Goal: Transaction & Acquisition: Book appointment/travel/reservation

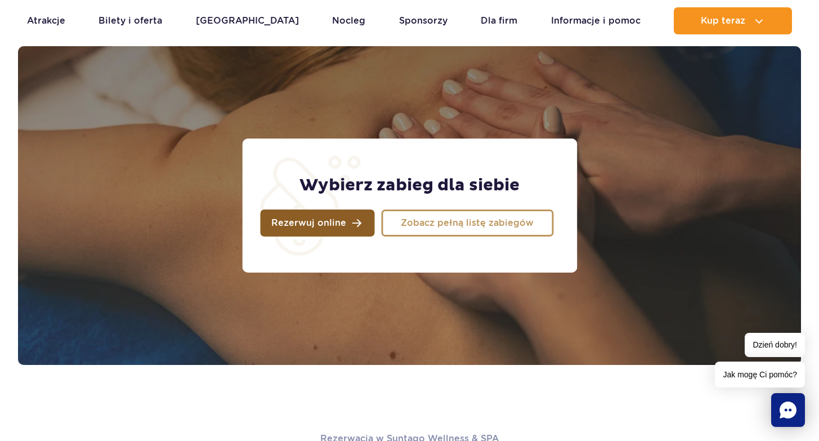
click at [316, 223] on span "Rezerwuj online" at bounding box center [308, 222] width 75 height 9
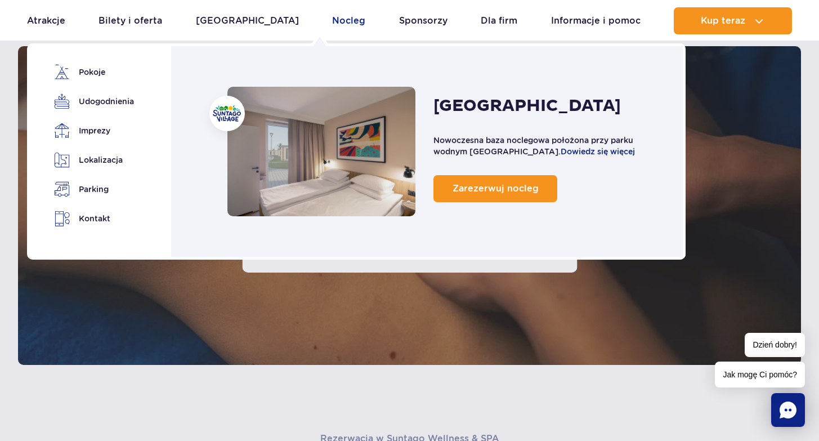
click at [332, 20] on link "Nocleg" at bounding box center [348, 20] width 33 height 27
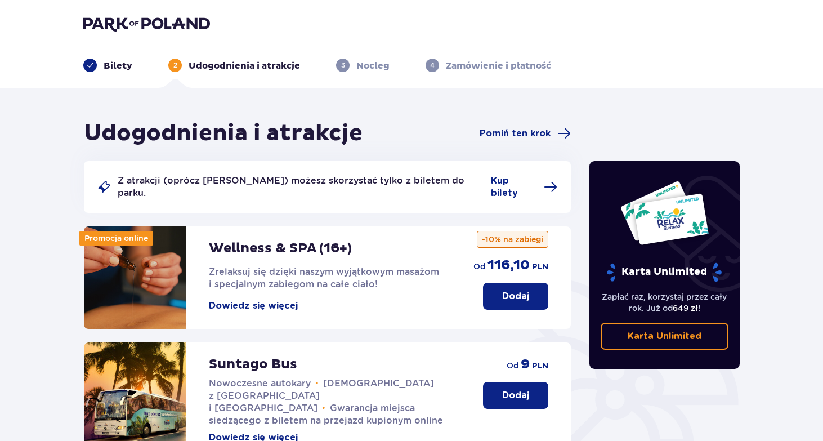
click at [374, 62] on p "Nocleg" at bounding box center [372, 66] width 33 height 12
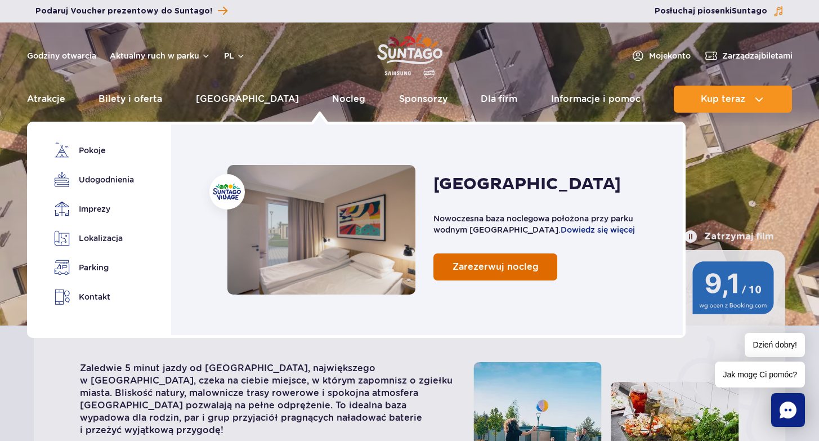
click at [458, 267] on span "Zarezerwuj nocleg" at bounding box center [496, 266] width 86 height 11
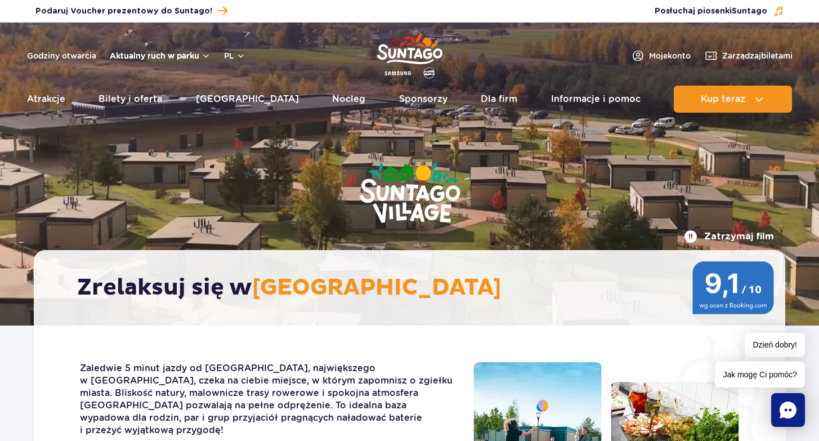
click at [204, 57] on button "Aktualny ruch w parku" at bounding box center [160, 55] width 101 height 9
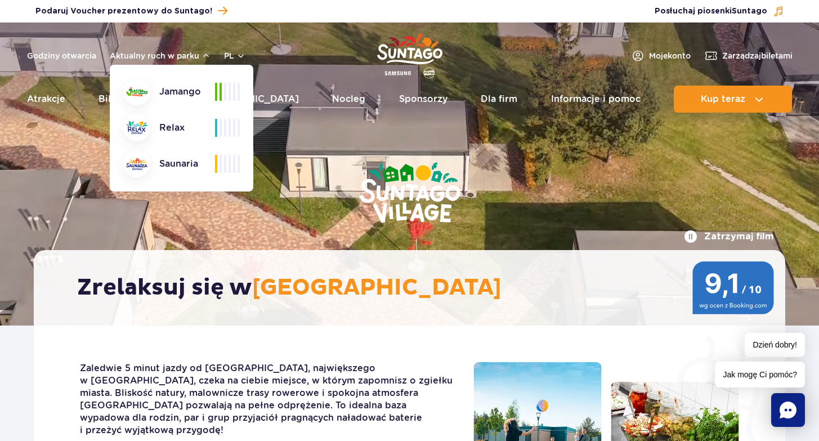
click at [184, 258] on div "Zrelaksuj się w Suntago Village" at bounding box center [410, 287] width 752 height 75
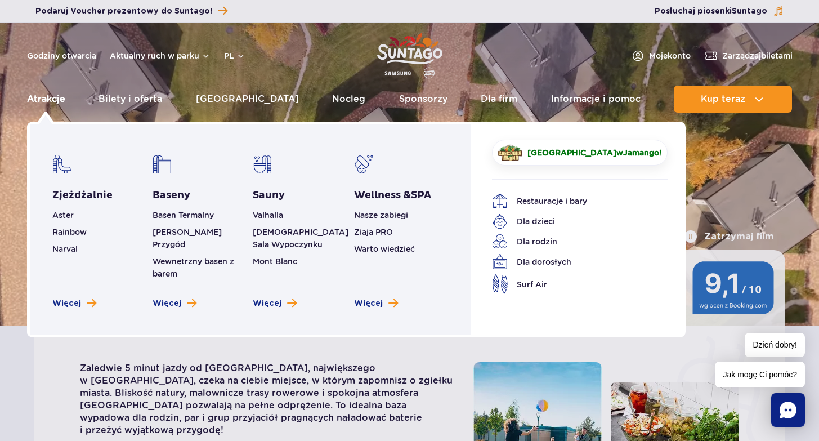
click at [56, 101] on link "Atrakcje" at bounding box center [46, 99] width 38 height 27
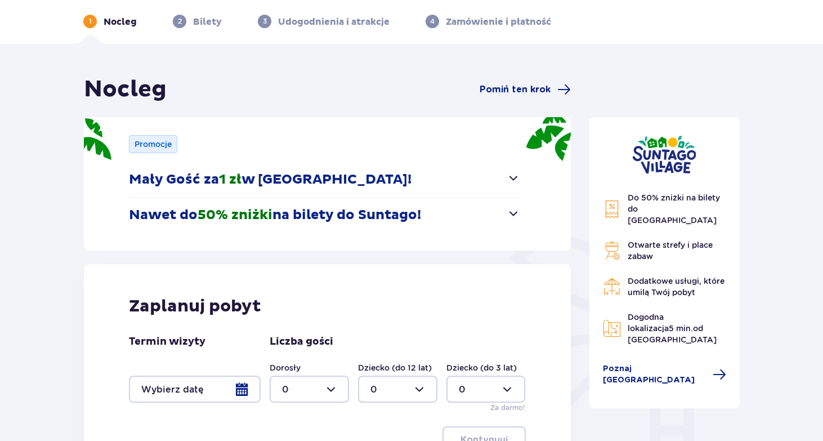
scroll to position [177, 0]
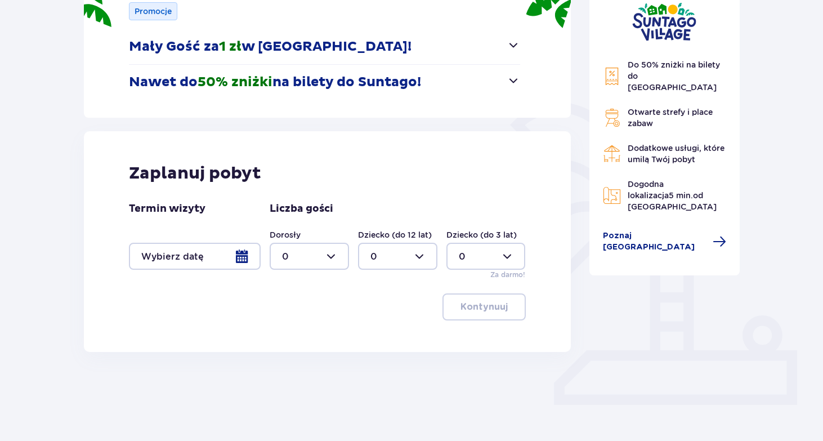
click at [242, 254] on div at bounding box center [195, 256] width 132 height 27
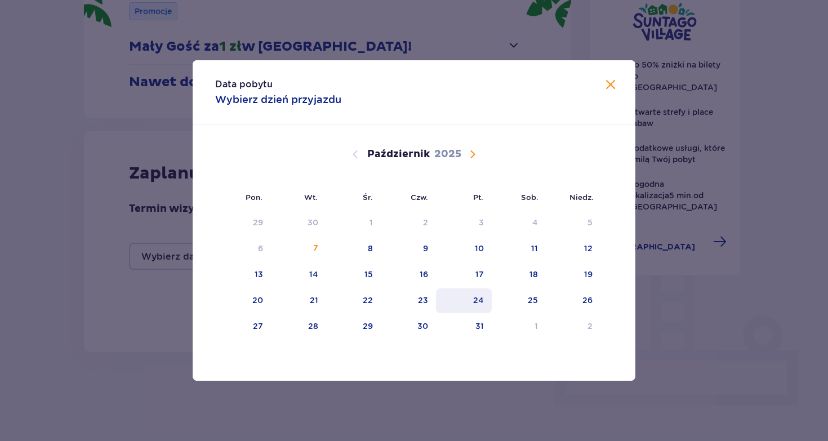
click at [484, 299] on div "24" at bounding box center [464, 300] width 56 height 25
click at [597, 299] on div "26" at bounding box center [573, 300] width 55 height 25
type input "[DATE] - [DATE]"
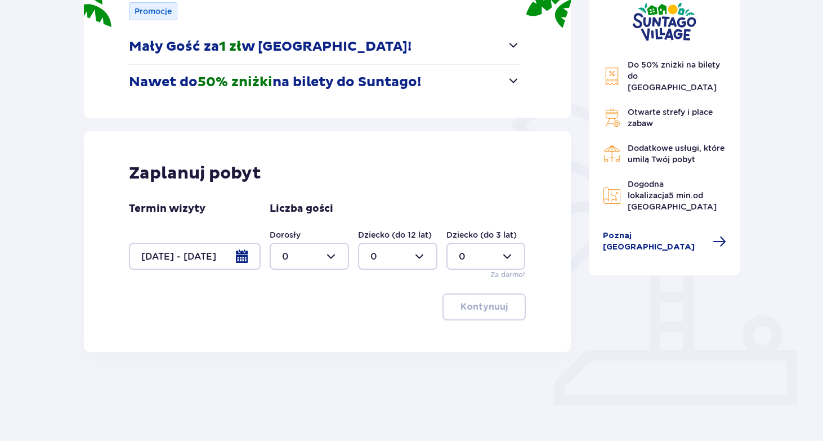
click at [337, 257] on div at bounding box center [309, 256] width 79 height 27
click at [283, 336] on p "2" at bounding box center [285, 338] width 6 height 12
type input "2"
click at [427, 255] on div at bounding box center [397, 256] width 79 height 27
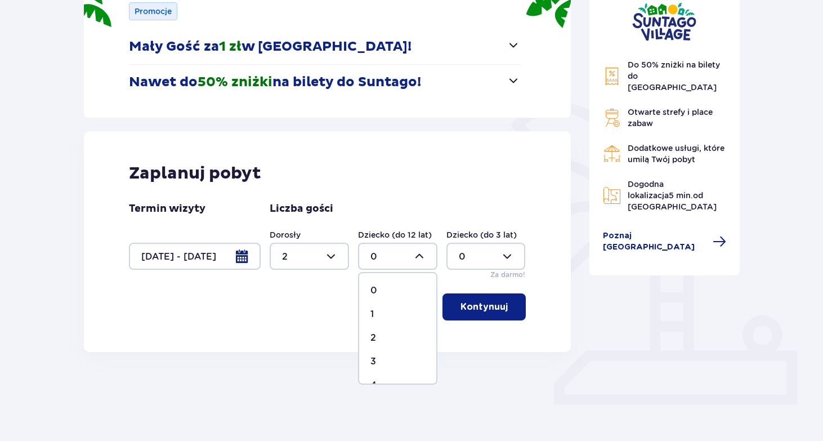
click at [376, 337] on p "2" at bounding box center [373, 338] width 6 height 12
type input "2"
click at [482, 305] on p "Kontynuuj" at bounding box center [484, 307] width 47 height 12
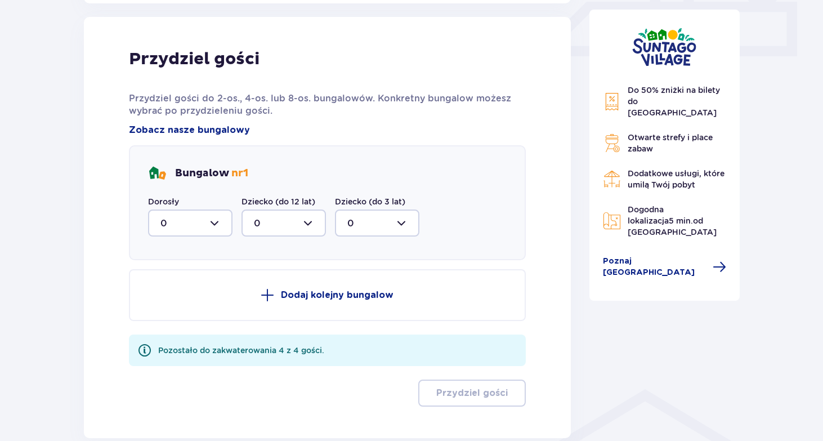
scroll to position [529, 0]
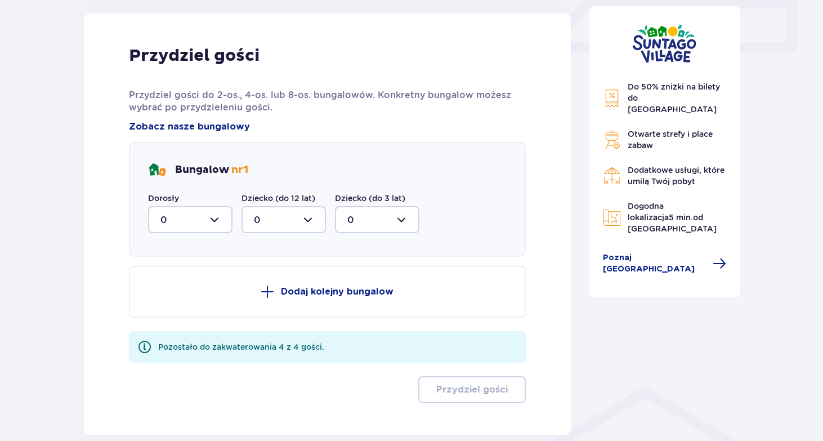
click at [223, 224] on div at bounding box center [190, 219] width 84 height 27
click at [169, 295] on span "2" at bounding box center [190, 301] width 82 height 24
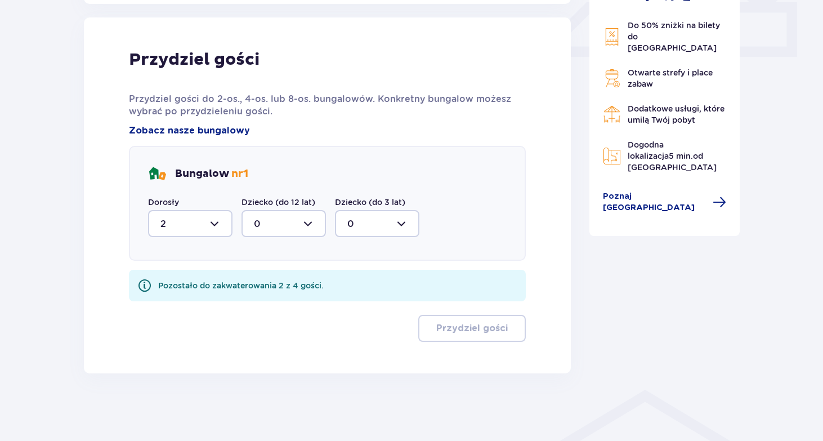
type input "2"
click at [307, 220] on div at bounding box center [284, 223] width 84 height 27
click at [255, 299] on span "2" at bounding box center [284, 305] width 82 height 24
type input "2"
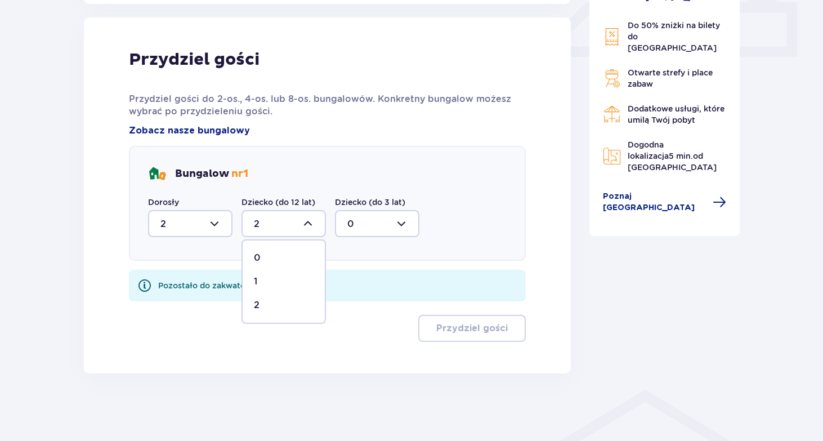
scroll to position [480, 0]
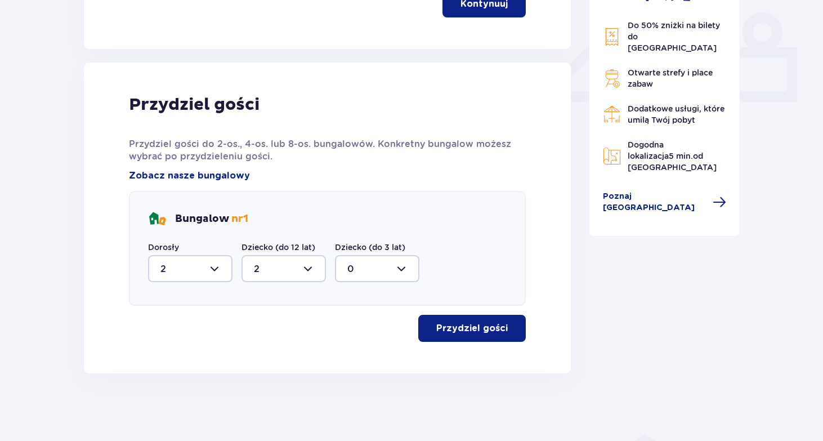
click at [436, 326] on p "Przydziel gości" at bounding box center [472, 328] width 72 height 12
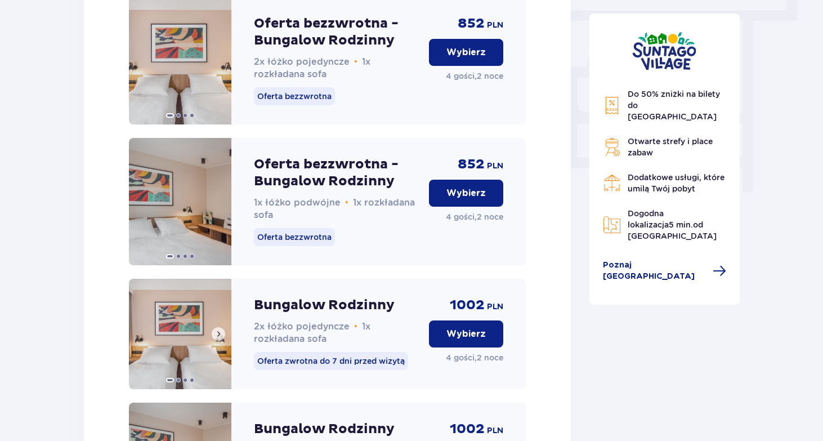
scroll to position [1048, 0]
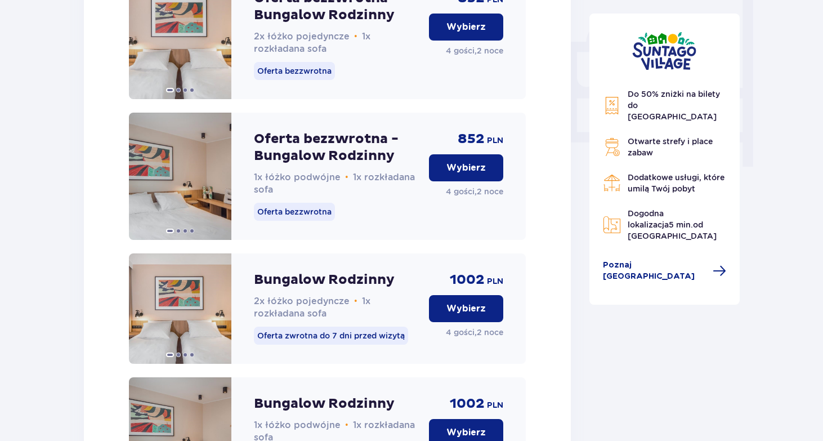
click at [483, 315] on p "Wybierz" at bounding box center [465, 308] width 39 height 12
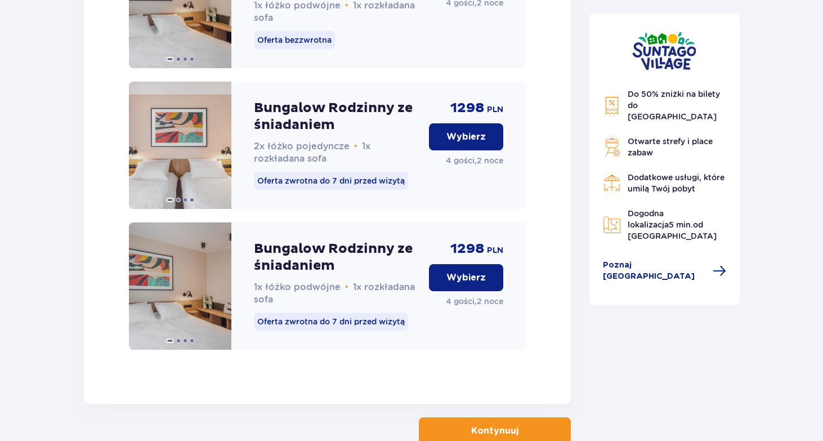
scroll to position [1865, 0]
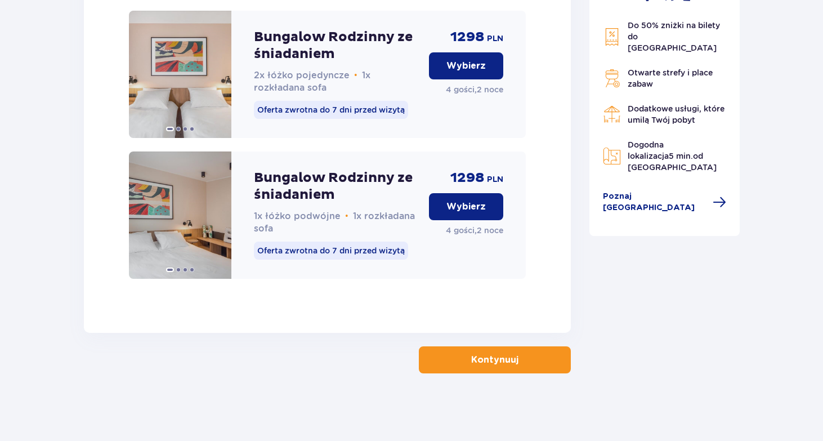
click at [452, 204] on p "Wybierz" at bounding box center [465, 206] width 39 height 12
click at [564, 364] on button "Kontynuuj" at bounding box center [495, 359] width 152 height 27
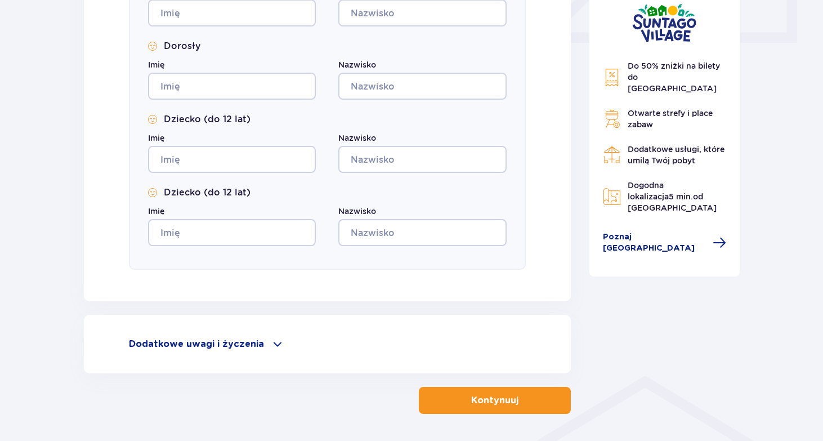
scroll to position [579, 0]
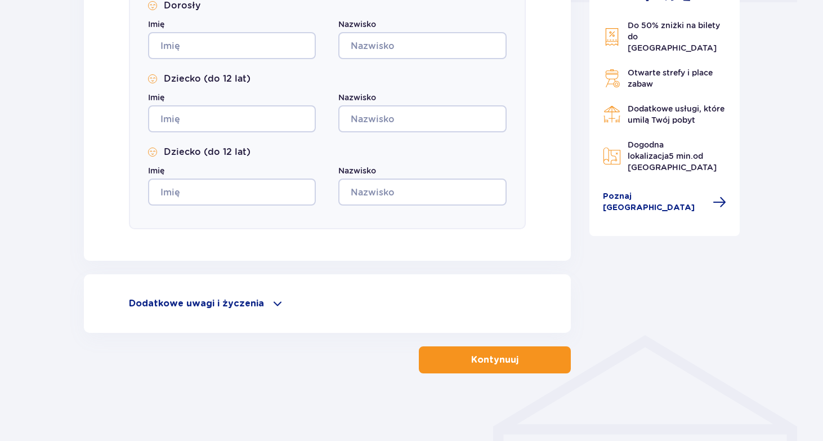
click at [275, 302] on span at bounding box center [278, 304] width 14 height 14
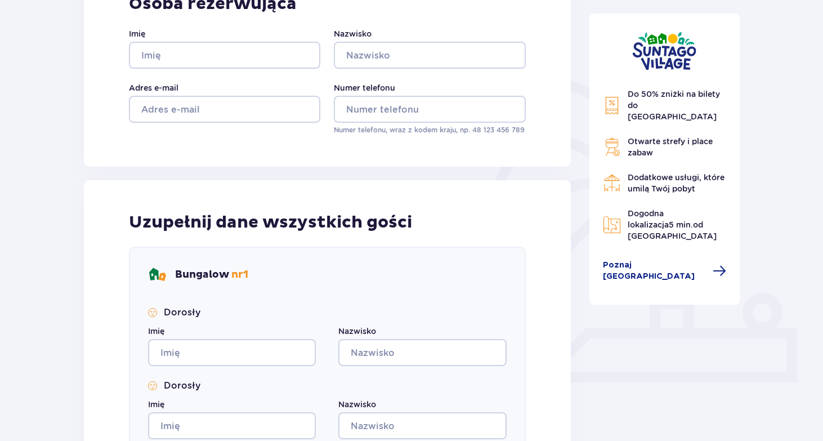
scroll to position [0, 0]
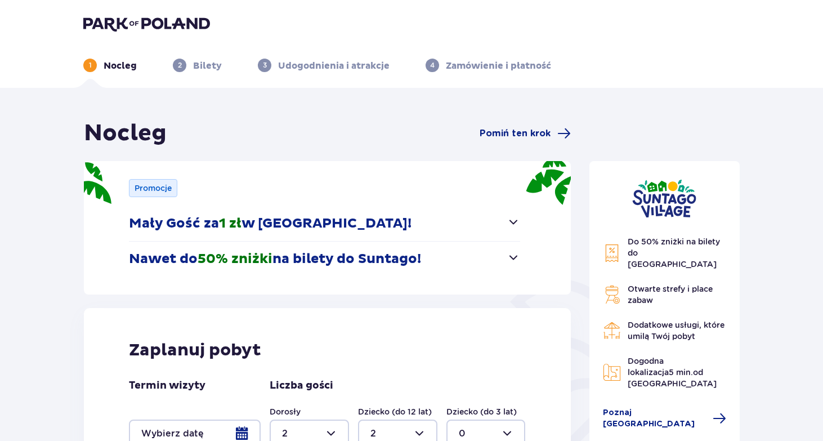
type input "0"
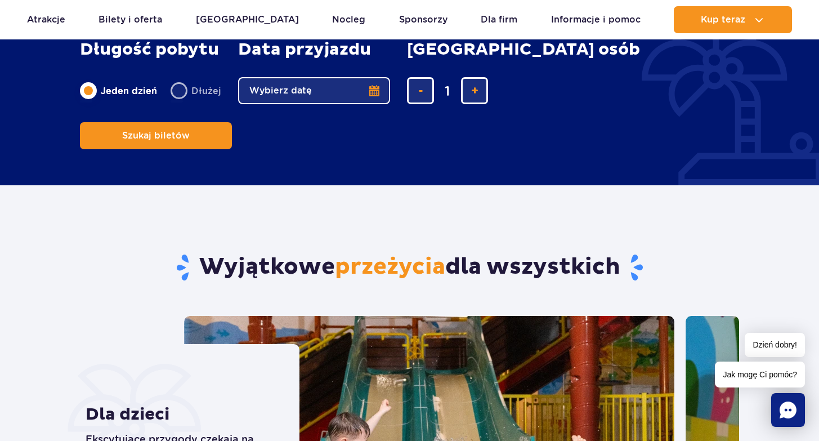
scroll to position [541, 0]
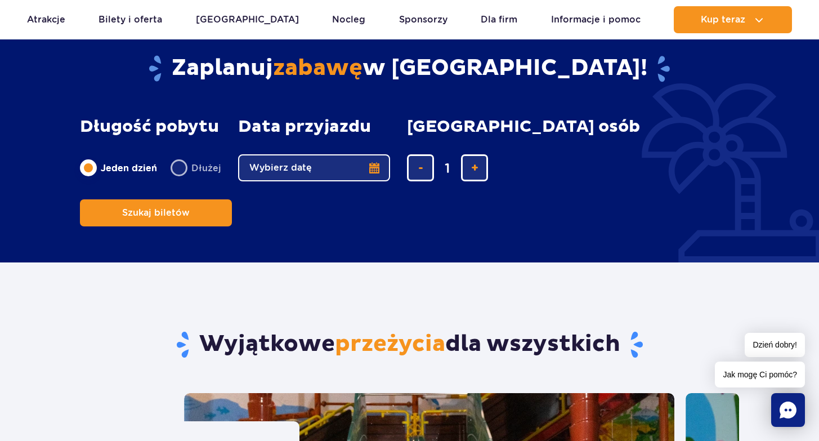
click at [198, 172] on label "Dłużej" at bounding box center [196, 168] width 51 height 24
click at [183, 177] on input "Dłużej" at bounding box center [177, 178] width 12 height 2
radio input "false"
radio input "true"
click at [367, 171] on button "Wybierz datę" at bounding box center [314, 167] width 152 height 27
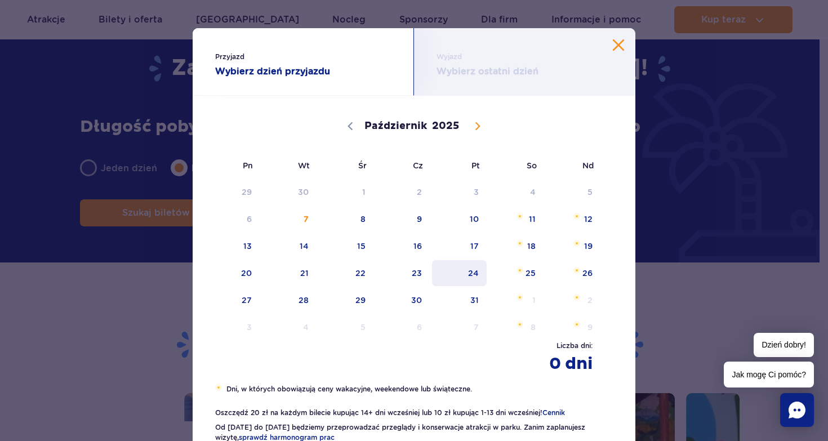
click at [467, 273] on span "24" at bounding box center [459, 273] width 57 height 26
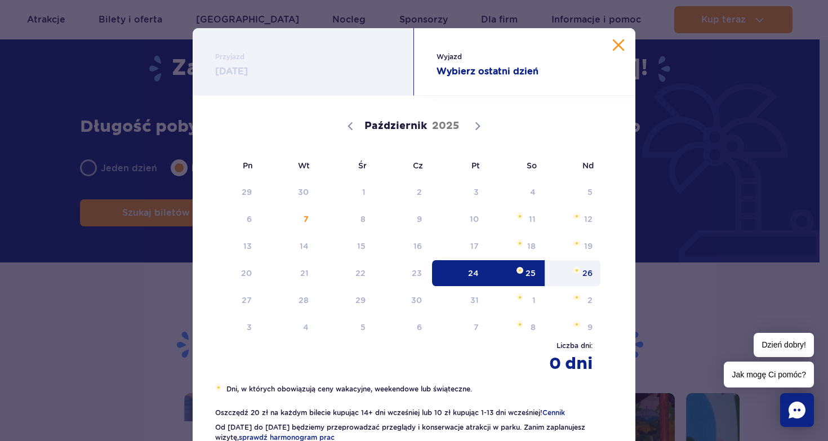
click at [589, 279] on span "26" at bounding box center [572, 273] width 57 height 26
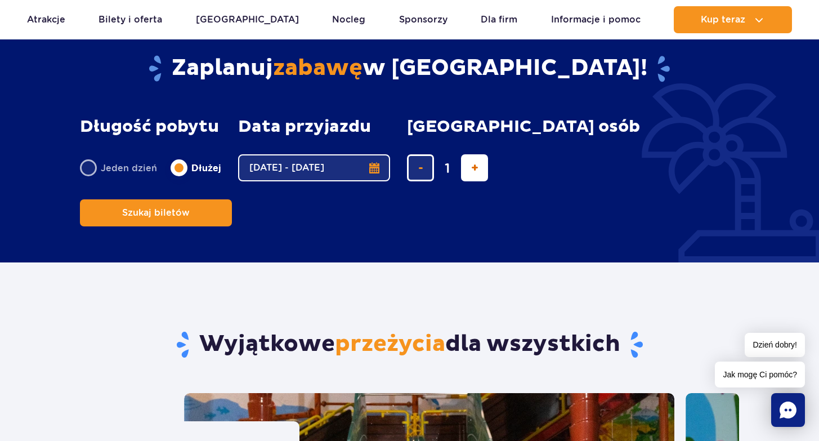
click at [474, 168] on span "dodaj bilet" at bounding box center [474, 168] width 7 height 0
type input "4"
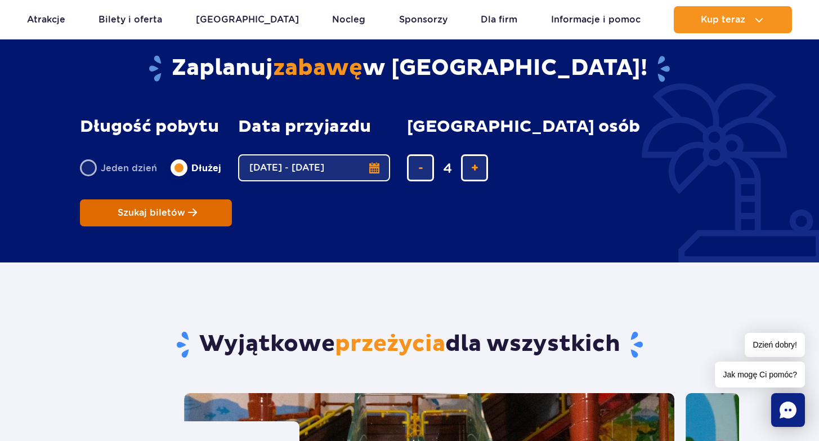
click at [232, 199] on button "Szukaj biletów" at bounding box center [156, 212] width 152 height 27
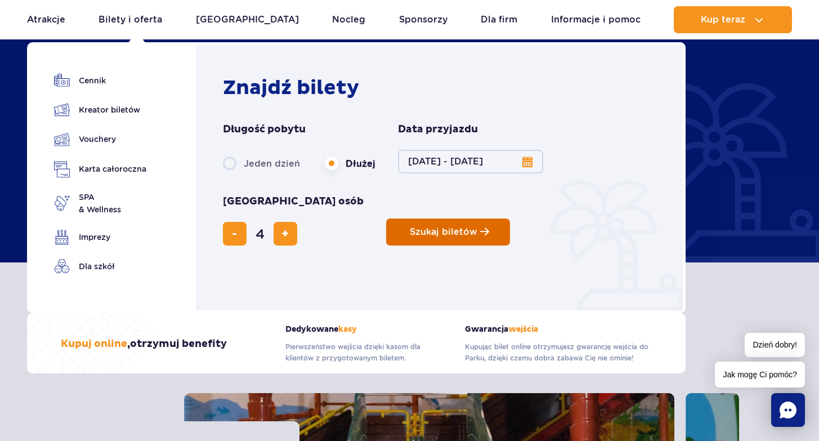
click at [386, 218] on button "Szukaj biletów" at bounding box center [448, 231] width 124 height 27
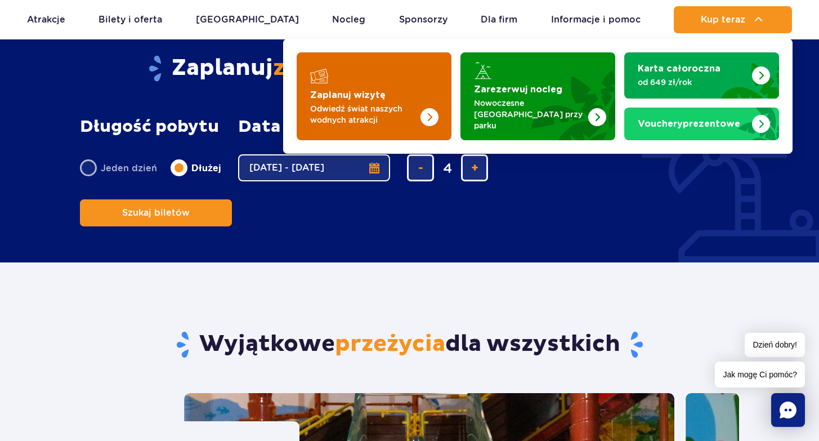
click at [372, 99] on img "Zaplanuj wizytę" at bounding box center [407, 96] width 90 height 88
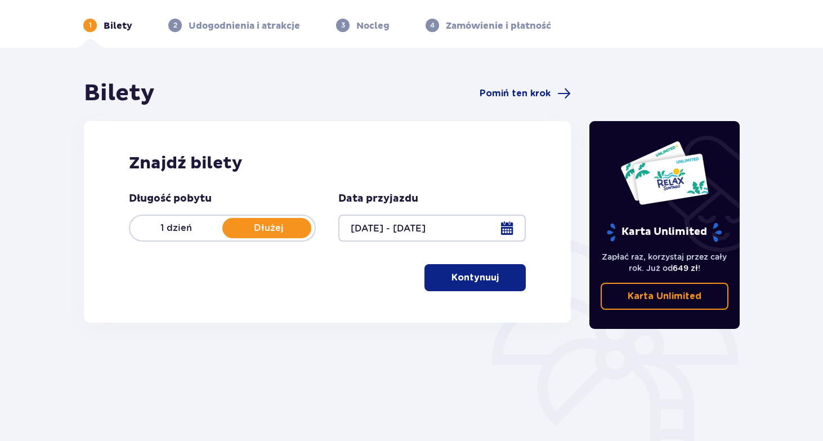
scroll to position [67, 0]
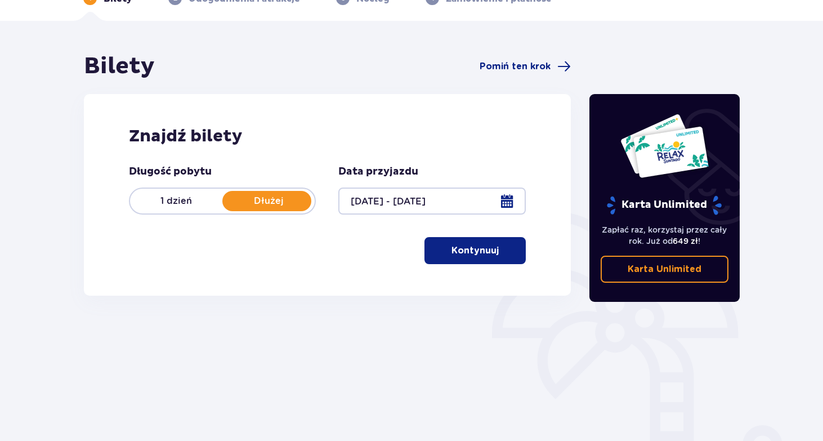
click at [497, 260] on button "Kontynuuj" at bounding box center [475, 250] width 101 height 27
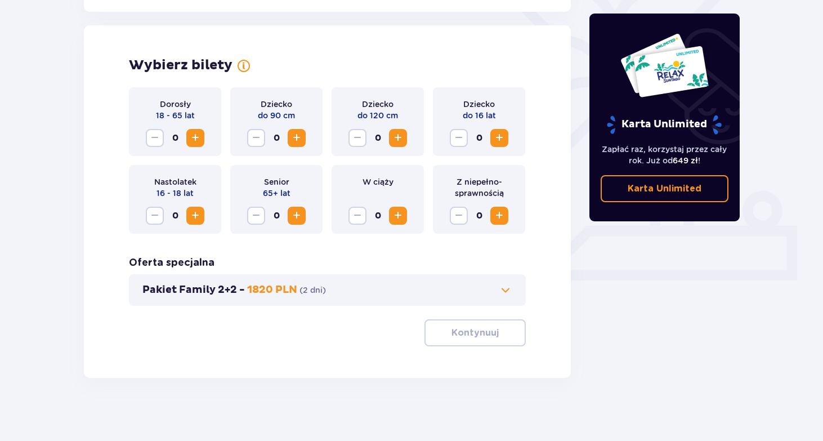
scroll to position [306, 0]
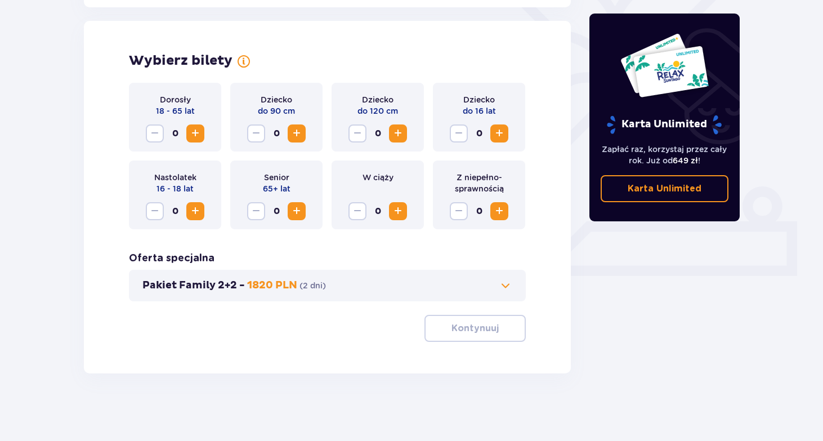
click at [191, 132] on span "Zwiększ" at bounding box center [196, 134] width 14 height 14
click at [497, 128] on span "Zwiększ" at bounding box center [500, 134] width 14 height 14
click at [503, 288] on span at bounding box center [506, 286] width 14 height 14
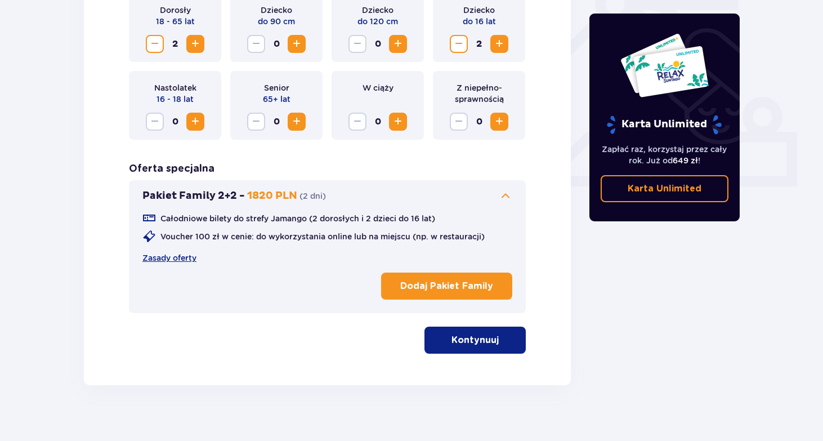
scroll to position [407, 0]
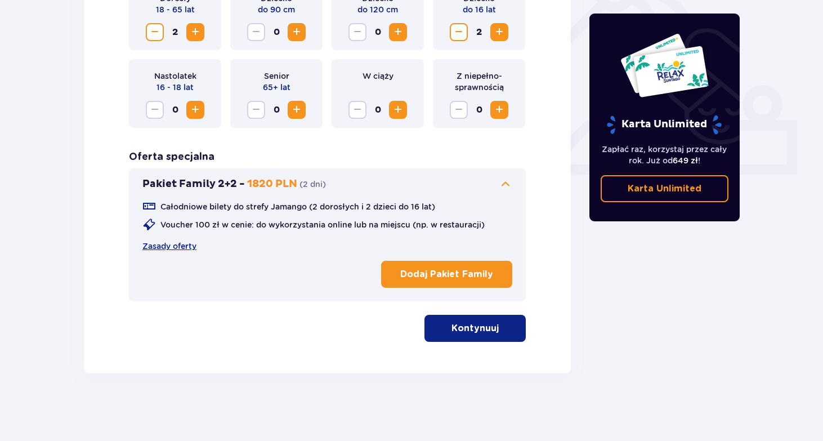
click at [453, 325] on p "Kontynuuj" at bounding box center [475, 328] width 47 height 12
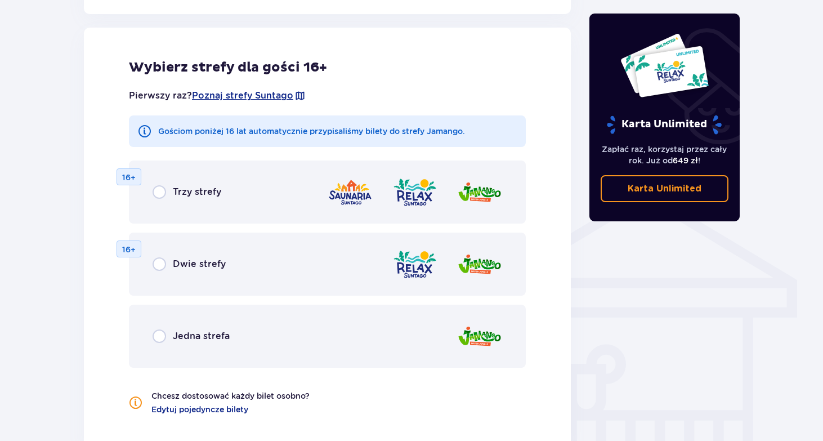
scroll to position [726, 0]
click at [160, 191] on input "radio" at bounding box center [160, 192] width 14 height 14
radio input "true"
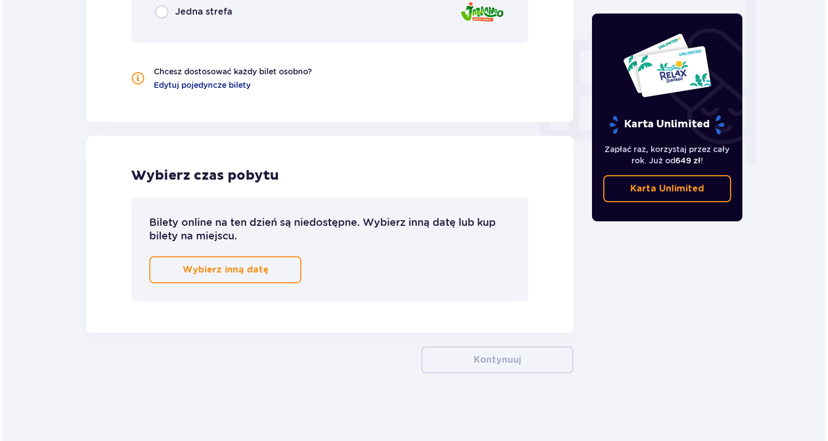
scroll to position [663, 0]
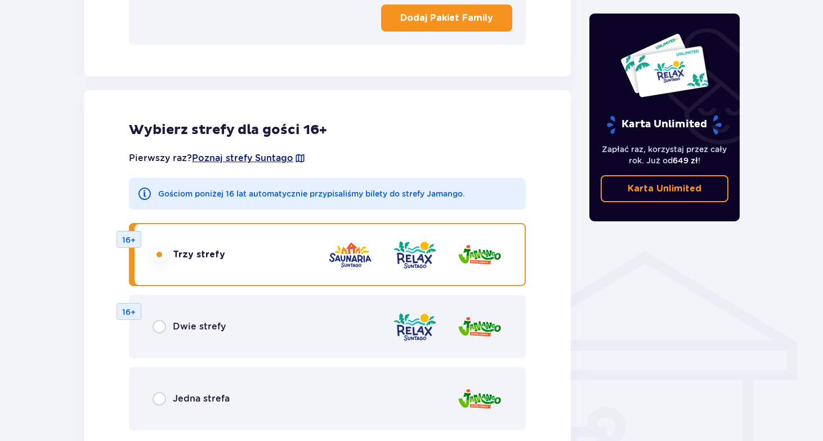
click at [206, 161] on span "Poznaj strefy Suntago" at bounding box center [242, 158] width 101 height 12
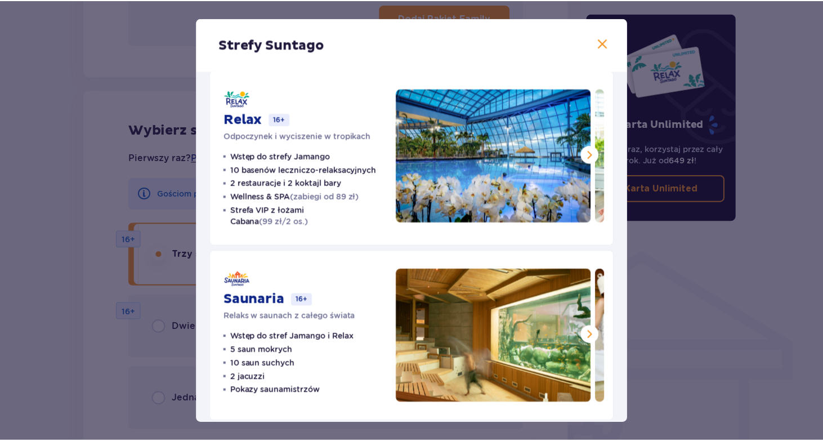
scroll to position [207, 0]
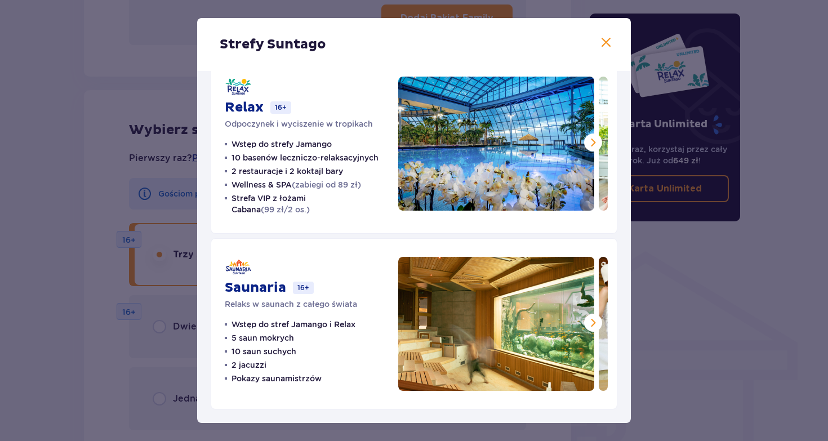
click at [606, 47] on span at bounding box center [606, 43] width 14 height 14
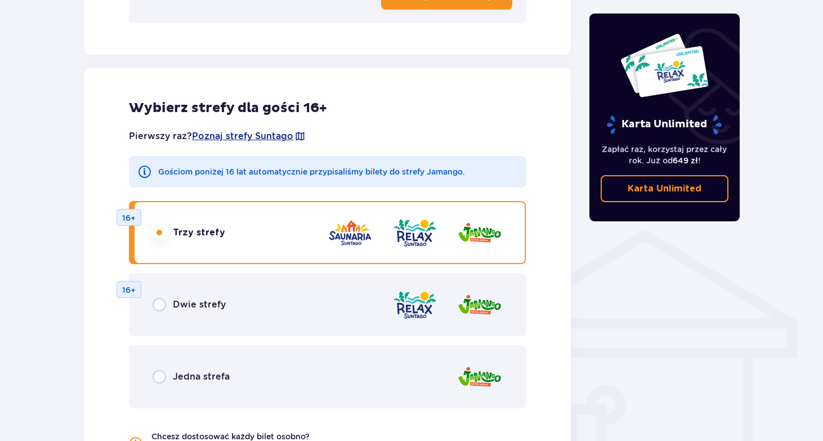
scroll to position [687, 0]
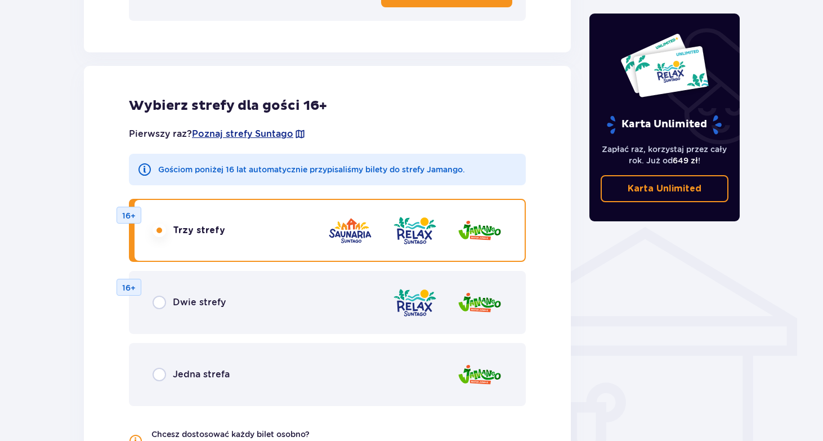
click at [157, 307] on input "radio" at bounding box center [160, 303] width 14 height 14
radio input "true"
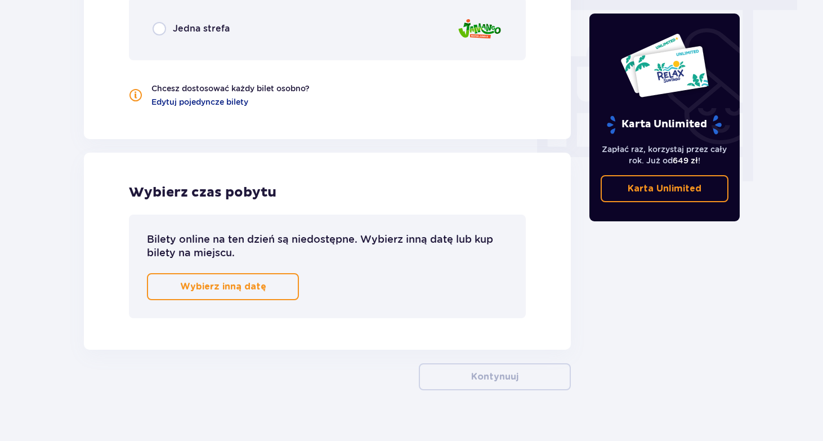
scroll to position [979, 0]
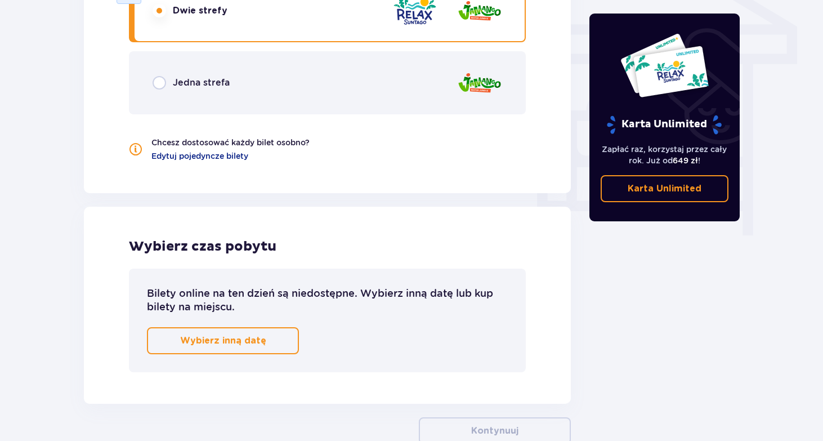
click at [243, 334] on button "Wybierz inną datę" at bounding box center [223, 340] width 152 height 27
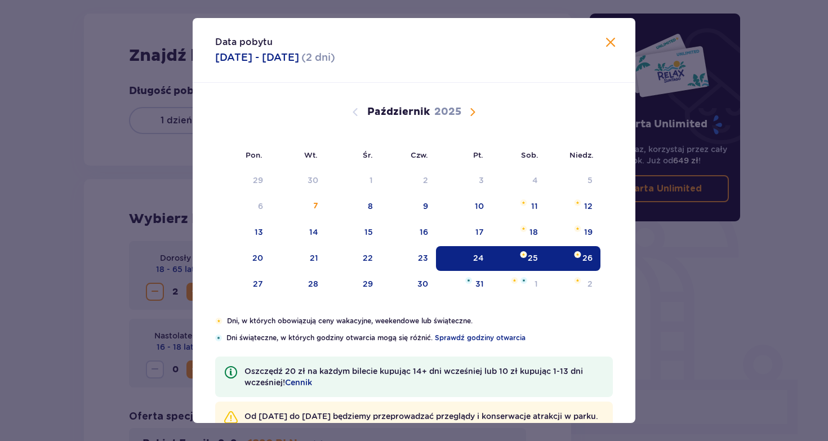
click at [608, 41] on span "Zamknij" at bounding box center [611, 43] width 14 height 14
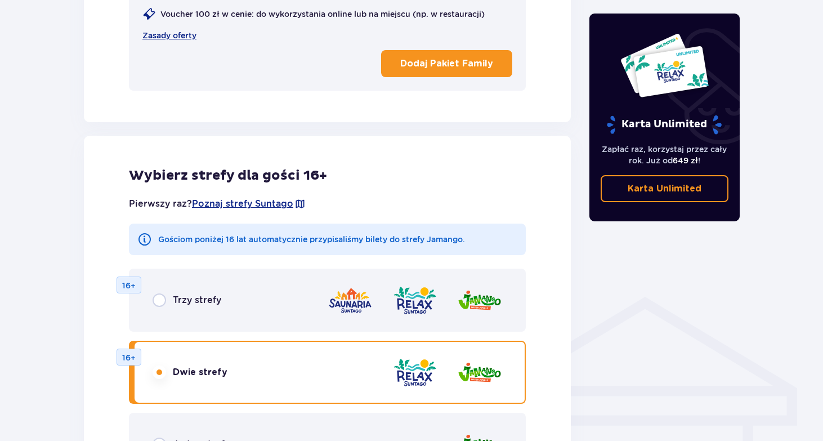
scroll to position [391, 0]
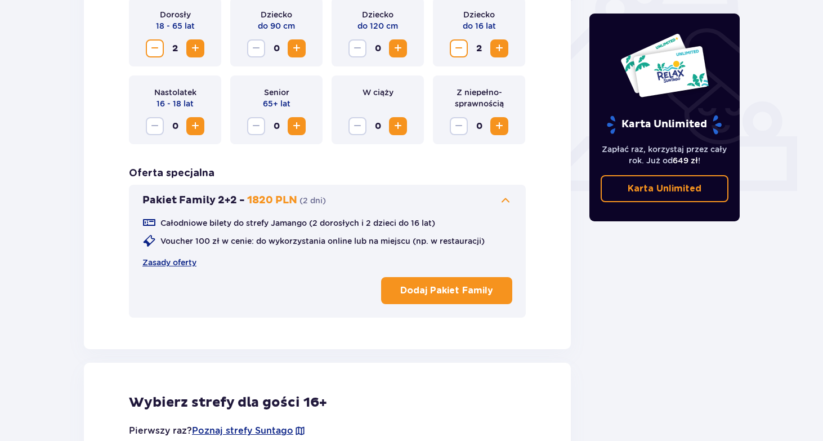
click at [455, 283] on button "Dodaj Pakiet Family" at bounding box center [446, 290] width 131 height 27
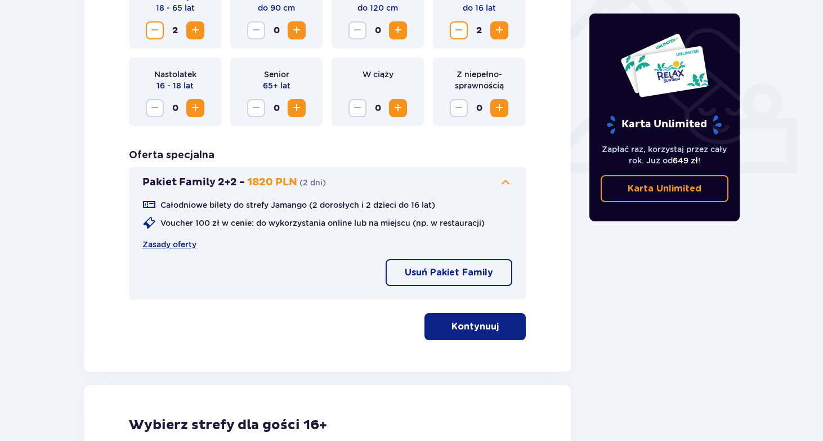
scroll to position [458, 0]
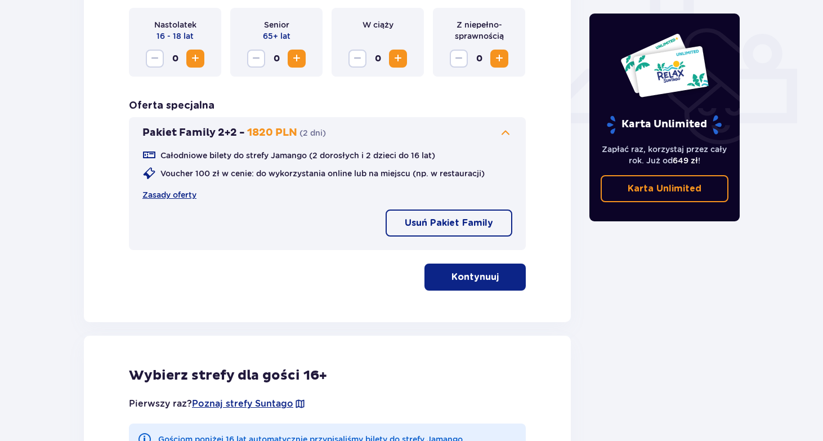
click at [472, 282] on p "Kontynuuj" at bounding box center [475, 277] width 47 height 12
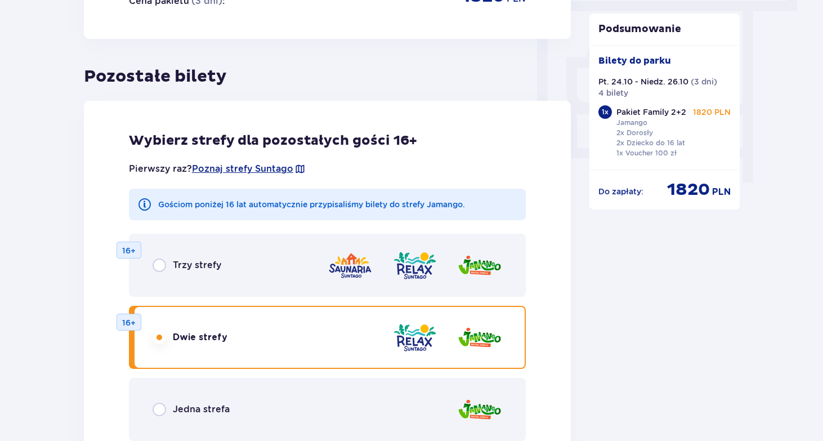
scroll to position [1117, 0]
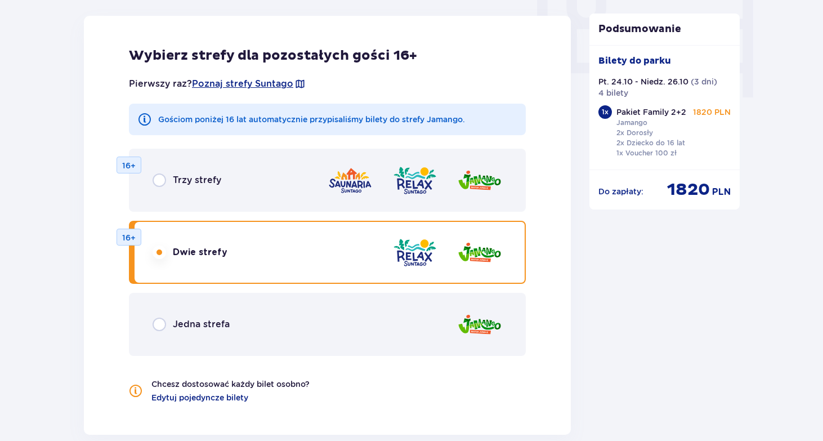
click at [161, 327] on input "radio" at bounding box center [160, 325] width 14 height 14
radio input "true"
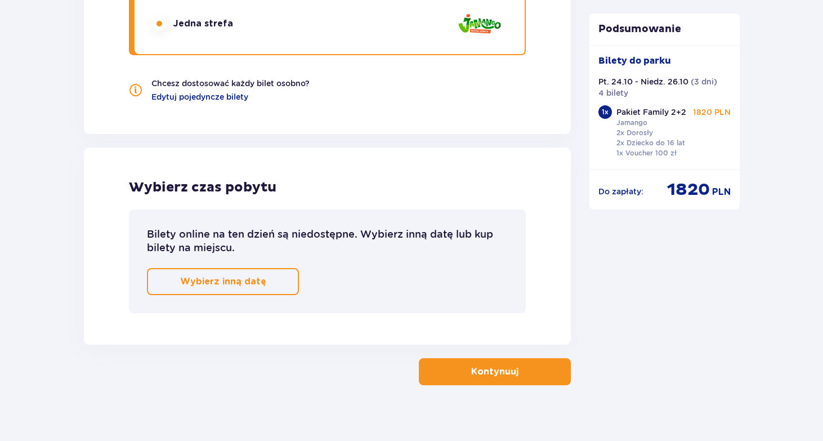
scroll to position [1430, 0]
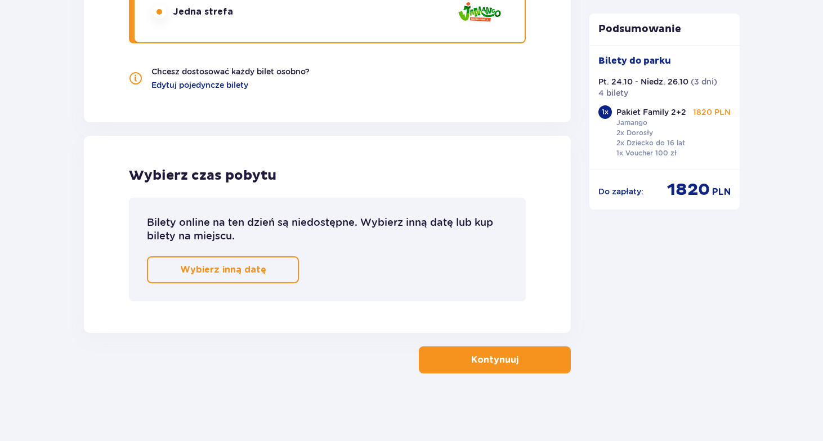
click at [533, 364] on button "Kontynuuj" at bounding box center [495, 359] width 152 height 27
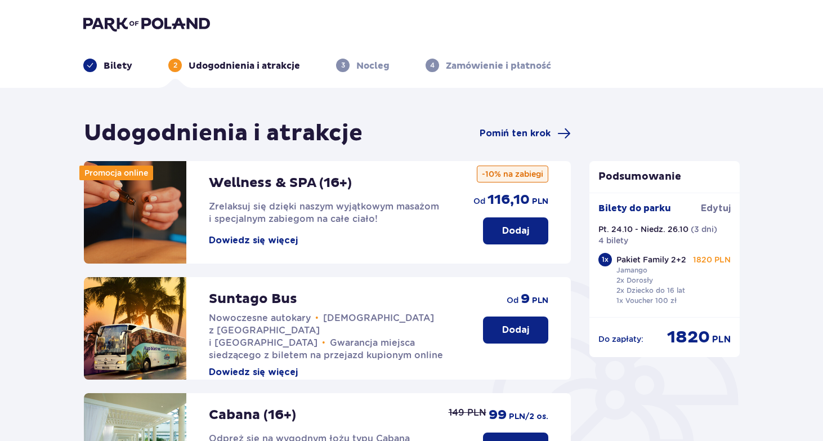
click at [502, 236] on p "Dodaj" at bounding box center [515, 231] width 27 height 12
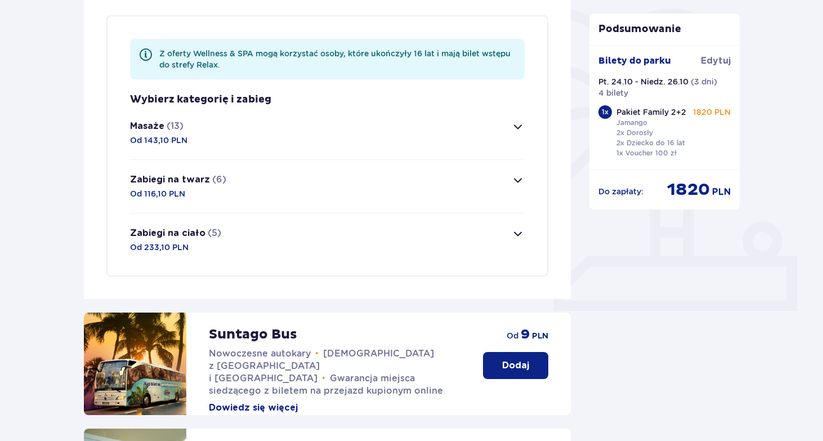
scroll to position [273, 0]
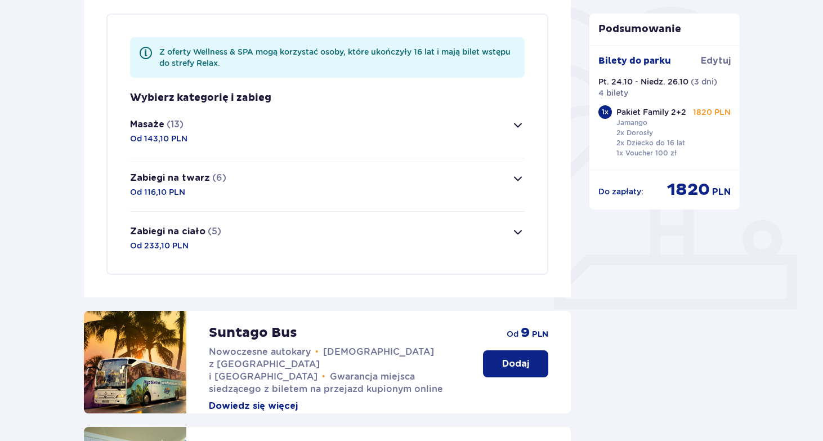
click at [523, 180] on span "button" at bounding box center [518, 179] width 14 height 14
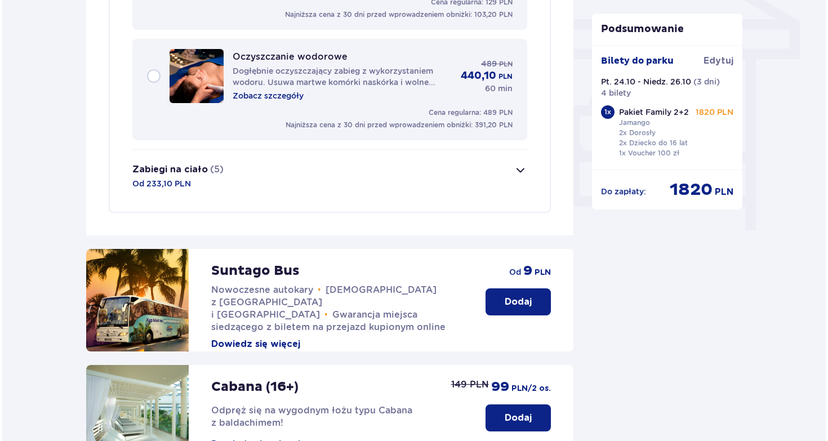
scroll to position [1072, 0]
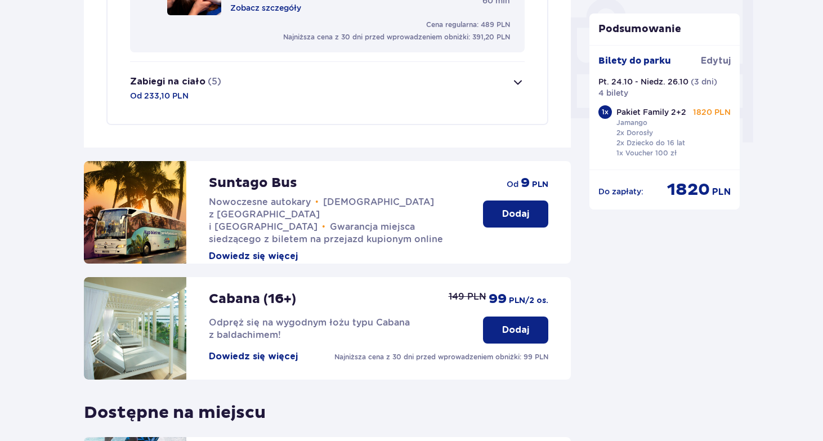
click at [287, 250] on button "Dowiedz się więcej" at bounding box center [253, 256] width 89 height 12
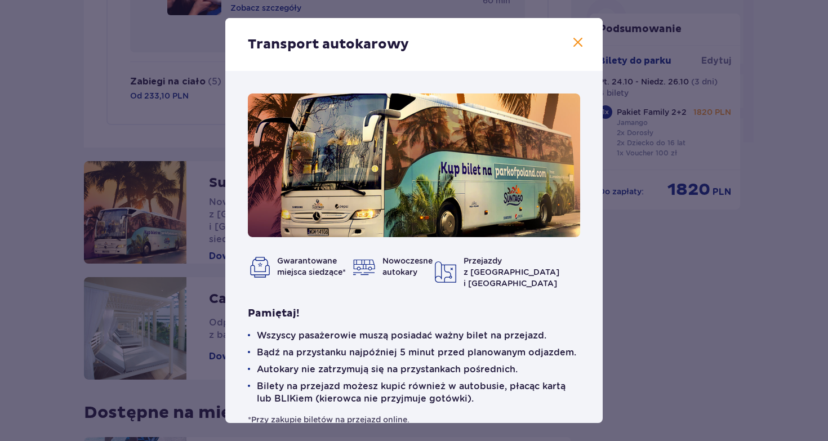
click at [578, 41] on span at bounding box center [578, 43] width 14 height 14
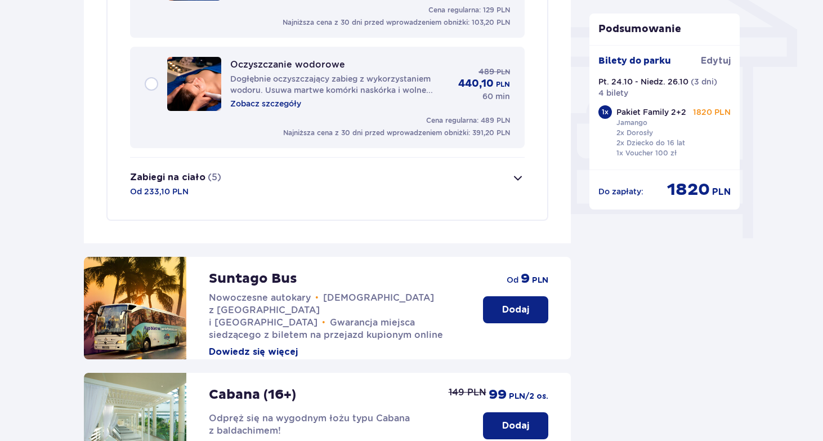
scroll to position [871, 0]
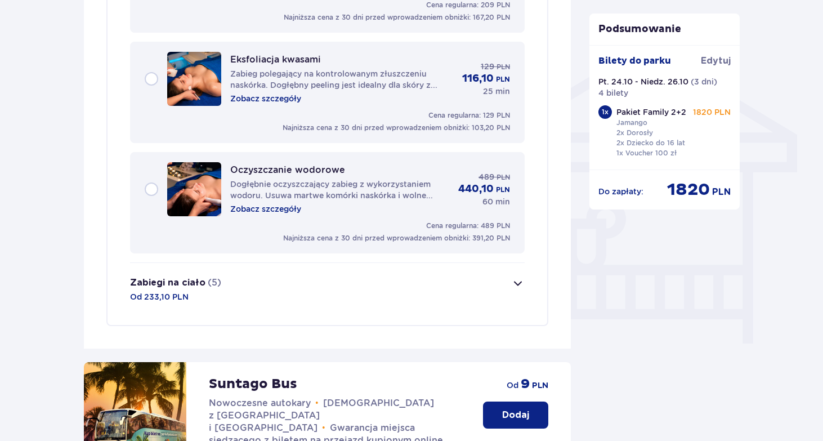
click at [514, 278] on span "button" at bounding box center [518, 283] width 14 height 14
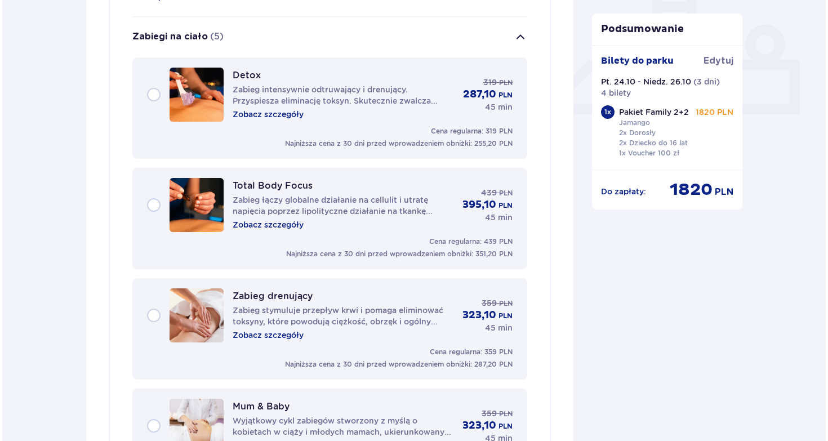
scroll to position [465, 0]
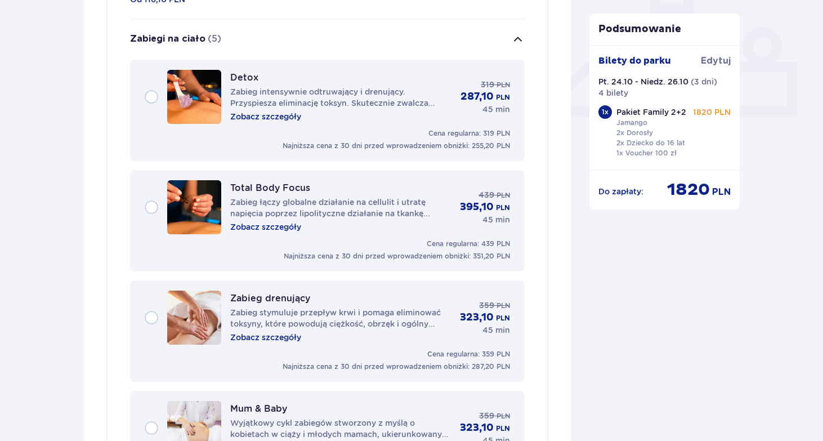
click at [273, 229] on p "Zobacz szczegóły" at bounding box center [265, 226] width 71 height 11
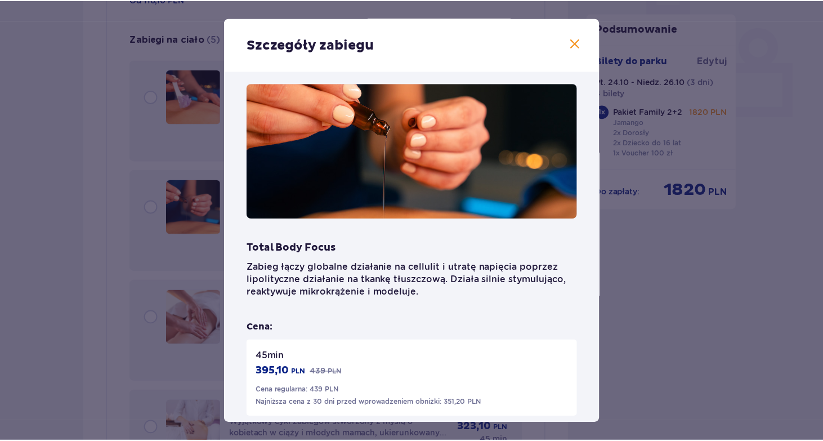
scroll to position [25, 0]
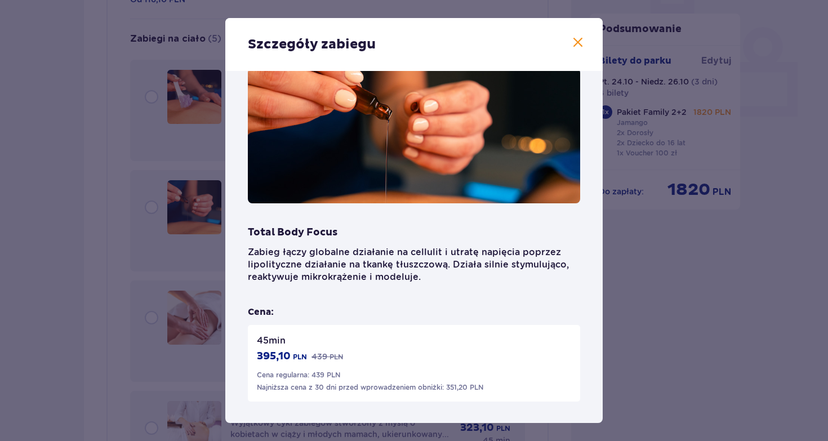
click at [576, 44] on span at bounding box center [578, 43] width 14 height 14
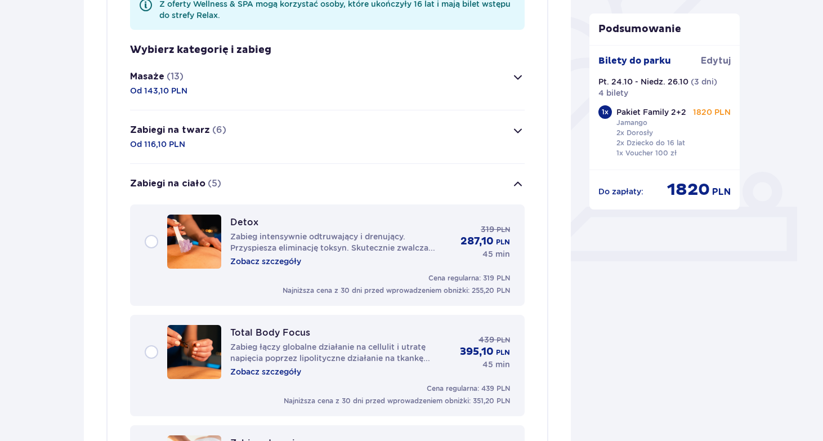
scroll to position [186, 0]
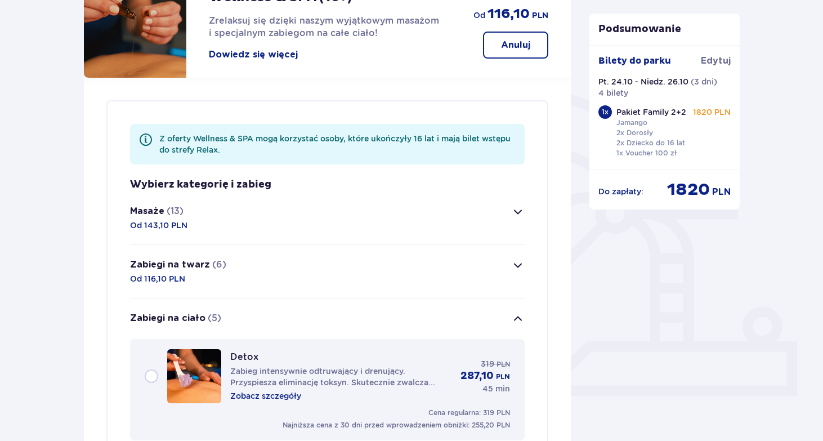
click at [519, 209] on span "button" at bounding box center [518, 212] width 14 height 14
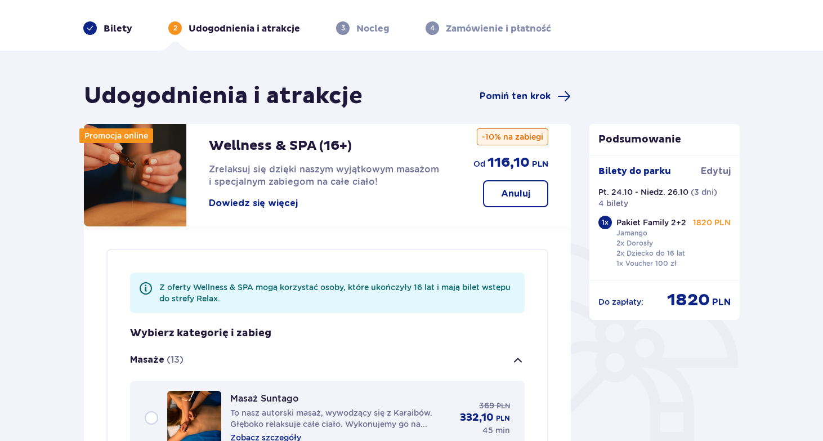
scroll to position [0, 0]
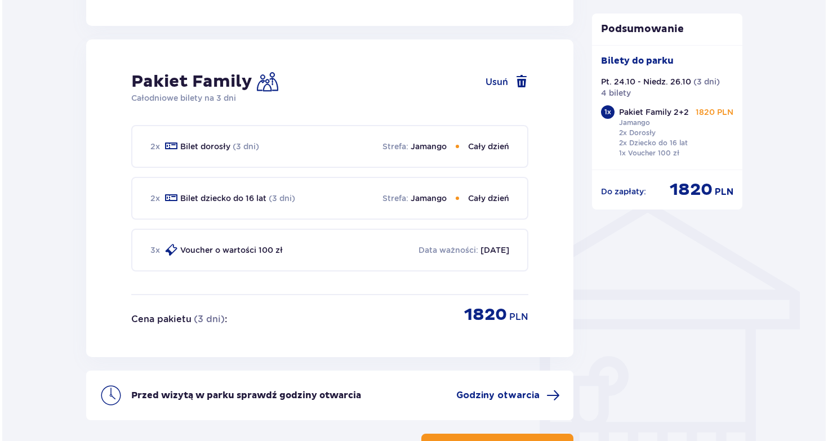
scroll to position [801, 0]
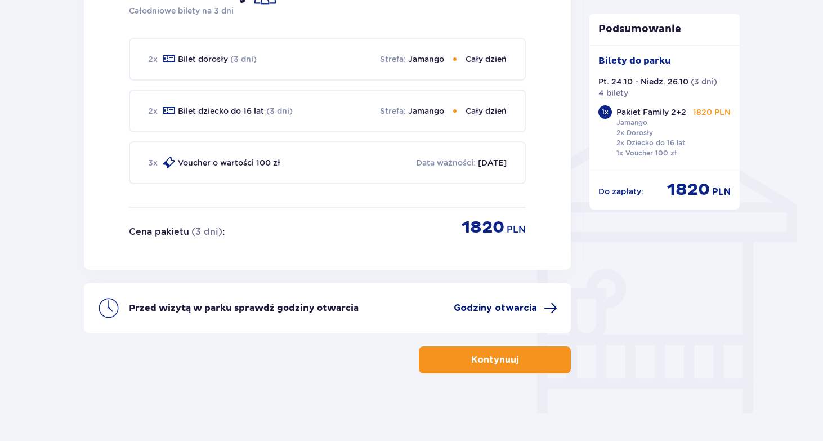
click at [501, 302] on span "Godziny otwarcia" at bounding box center [495, 308] width 83 height 12
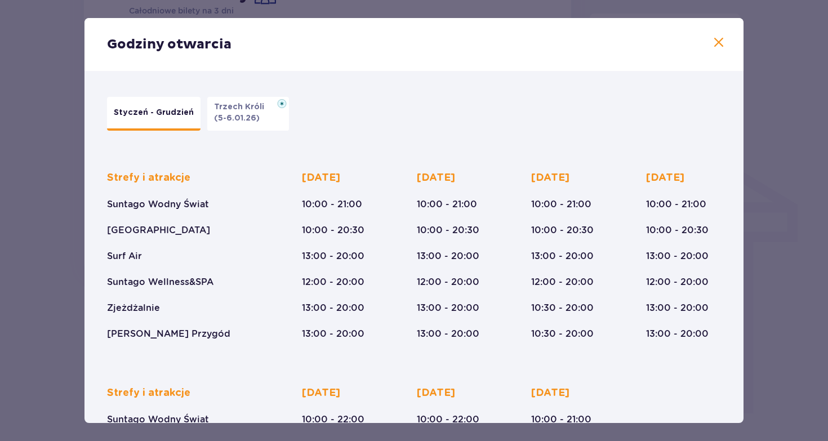
click at [262, 113] on button "Trzech Króli (5-6.01.26)" at bounding box center [248, 114] width 82 height 34
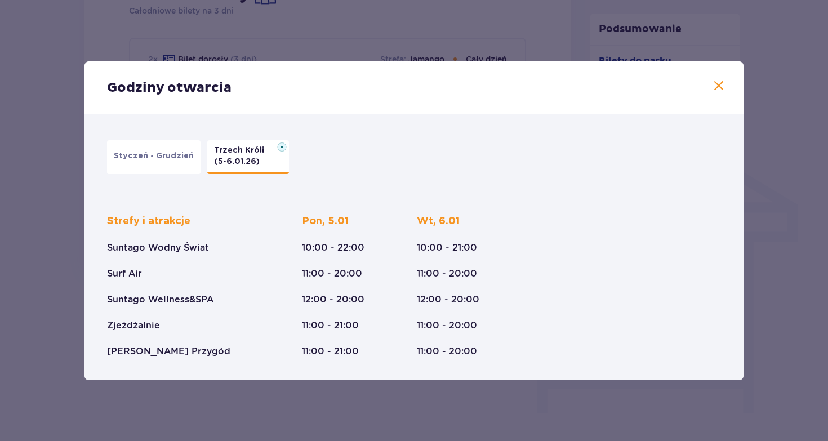
click at [712, 89] on span at bounding box center [719, 86] width 14 height 14
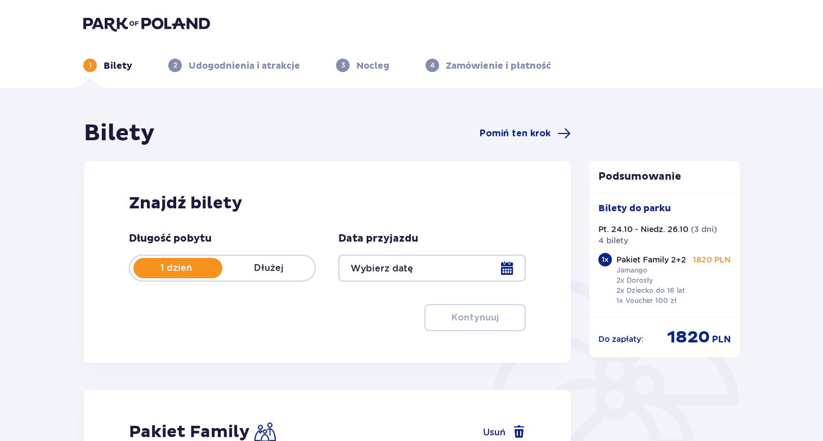
type input "[DATE] - [DATE]"
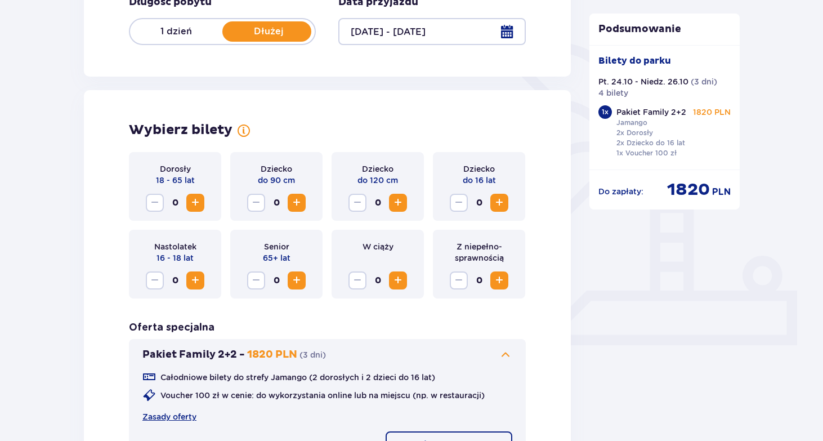
scroll to position [320, 0]
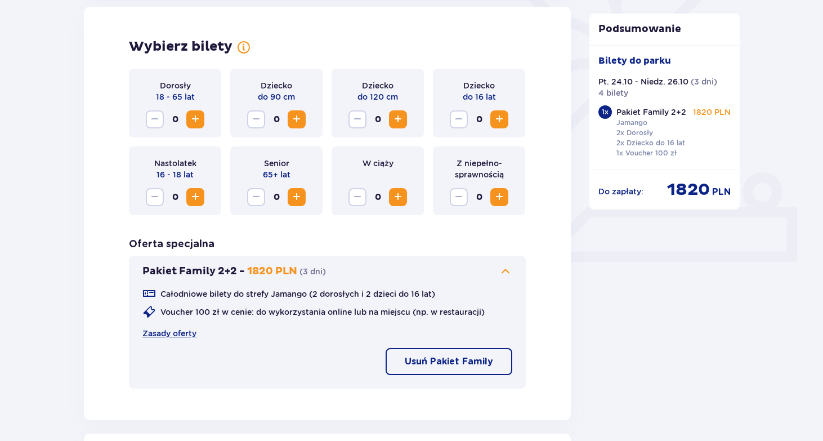
click at [452, 368] on p "Usuń Pakiet Family" at bounding box center [449, 361] width 88 height 12
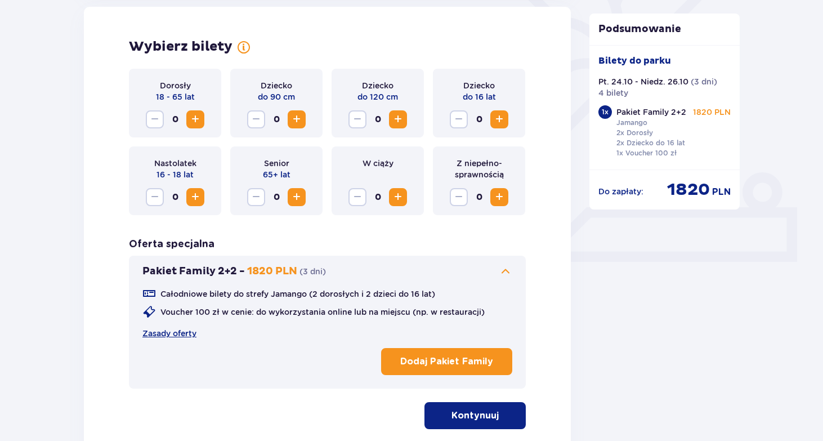
click at [198, 119] on span "Zwiększ" at bounding box center [196, 120] width 14 height 14
click at [502, 123] on span "Zwiększ" at bounding box center [500, 120] width 14 height 14
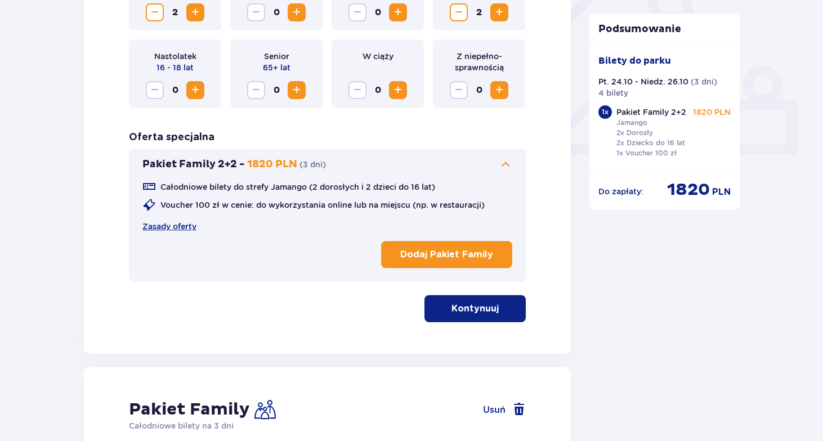
scroll to position [480, 0]
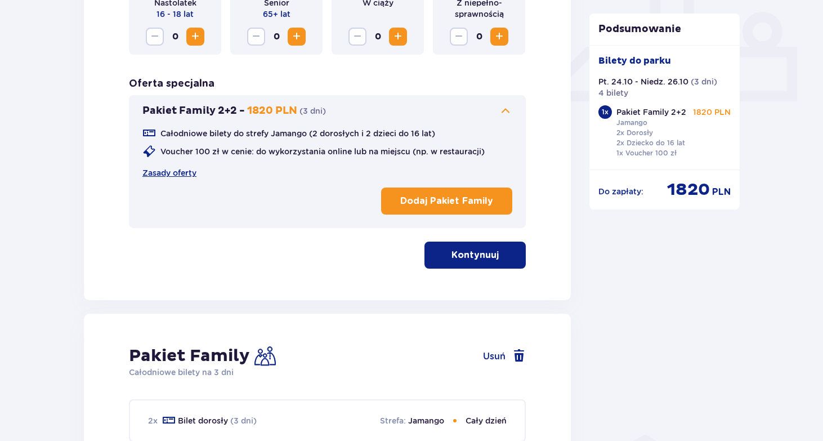
click at [453, 257] on p "Kontynuuj" at bounding box center [475, 255] width 47 height 12
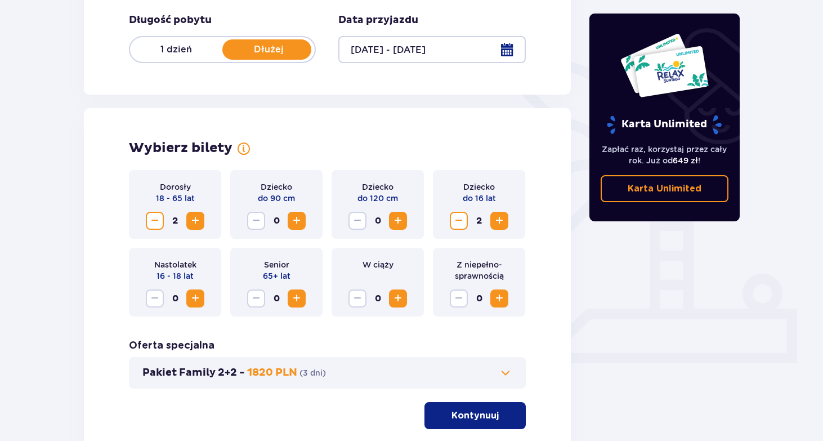
scroll to position [306, 0]
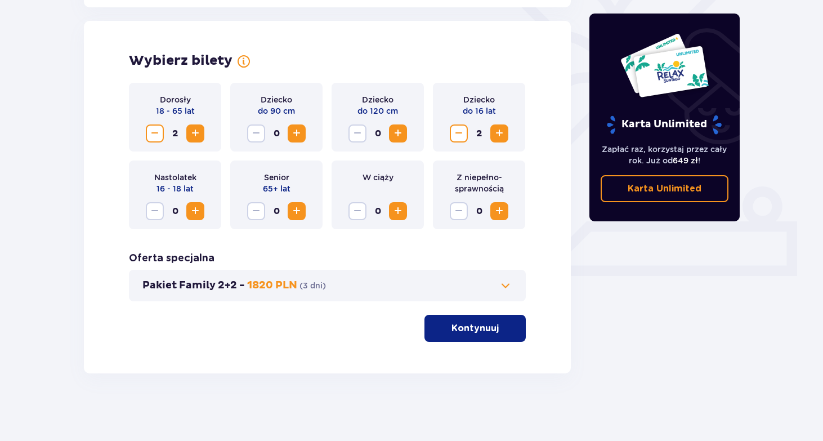
click at [511, 323] on button "Kontynuuj" at bounding box center [475, 328] width 101 height 27
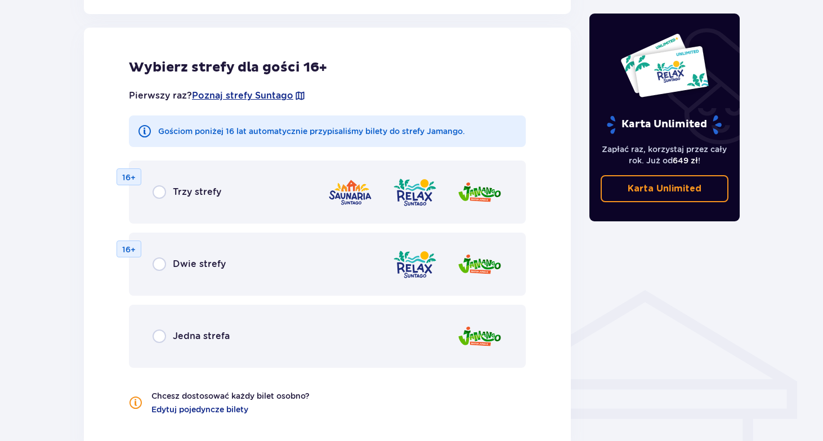
scroll to position [625, 0]
click at [158, 268] on input "radio" at bounding box center [160, 264] width 14 height 14
radio input "true"
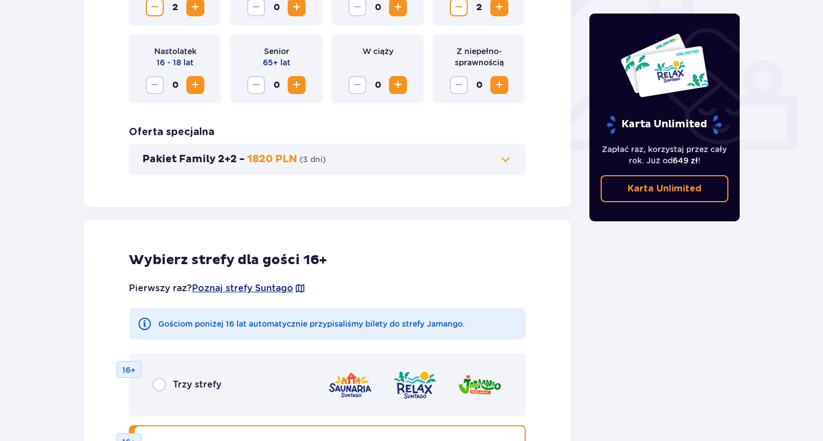
scroll to position [341, 0]
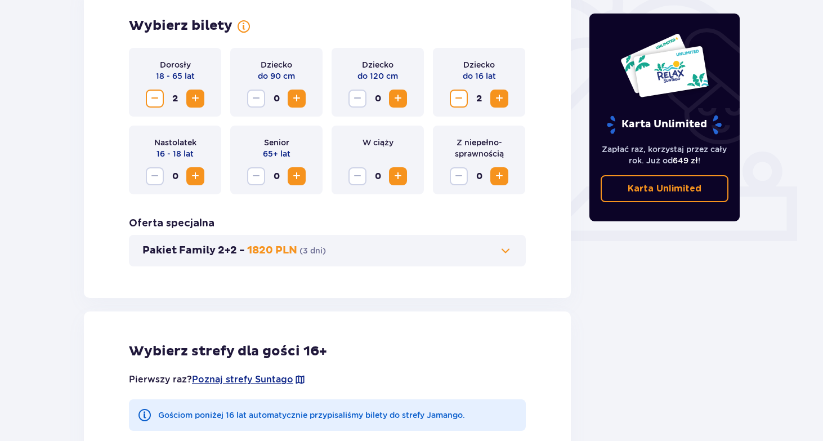
click at [506, 252] on span at bounding box center [506, 251] width 14 height 14
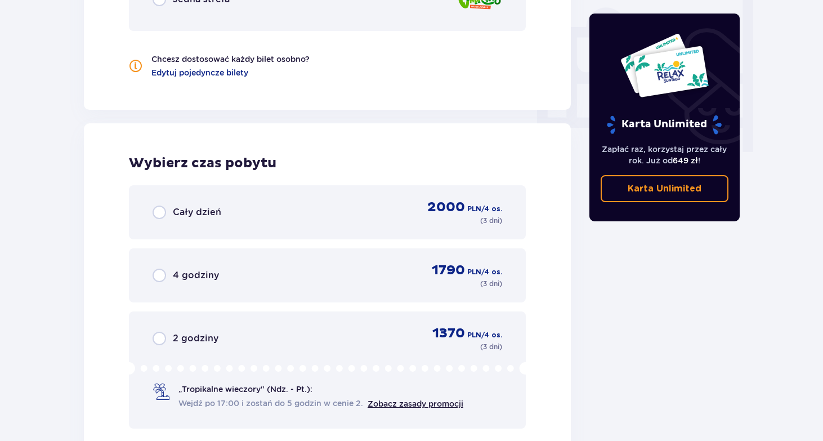
scroll to position [1105, 0]
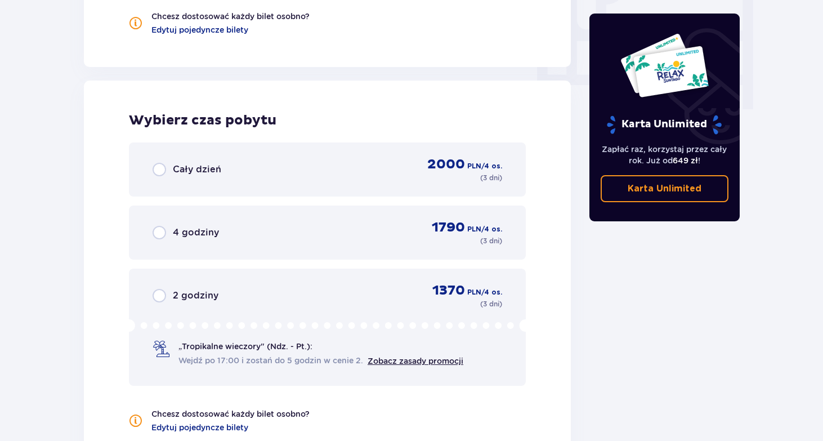
click at [160, 169] on input "radio" at bounding box center [160, 170] width 14 height 14
radio input "true"
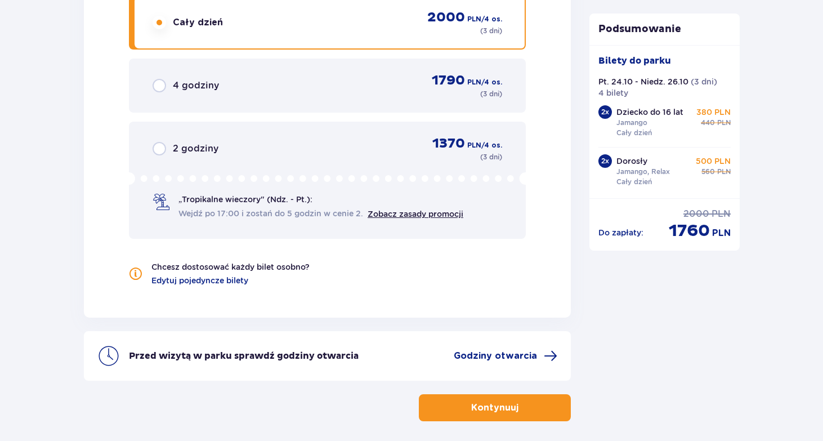
scroll to position [1281, 0]
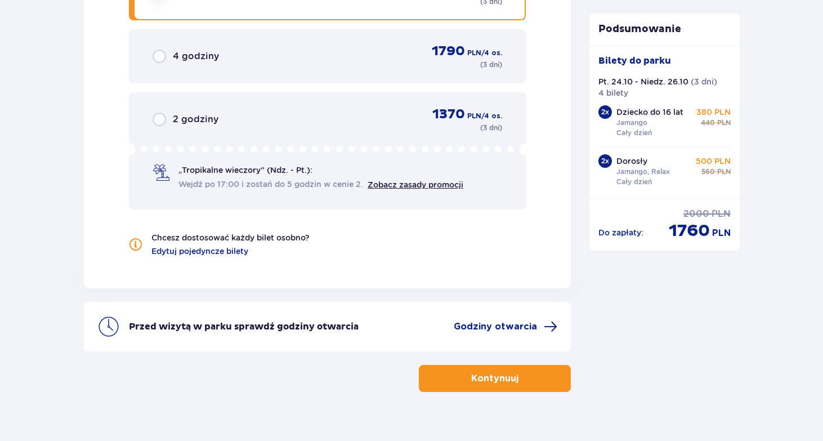
click at [503, 381] on p "Kontynuuj" at bounding box center [494, 378] width 47 height 12
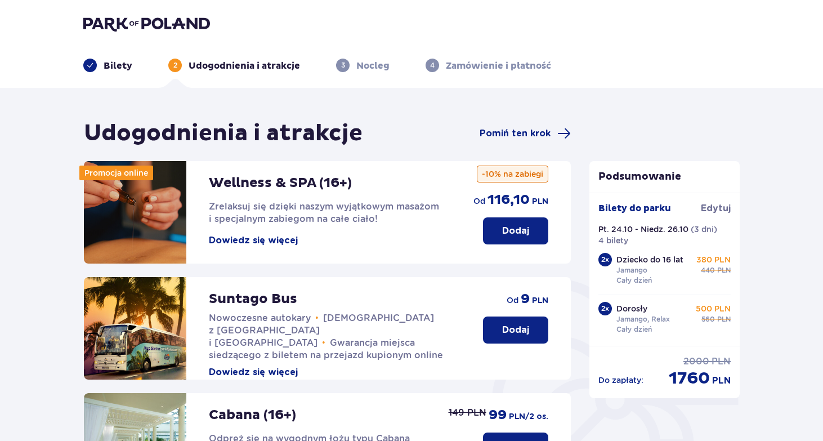
click at [505, 237] on p "Dodaj" at bounding box center [515, 231] width 27 height 12
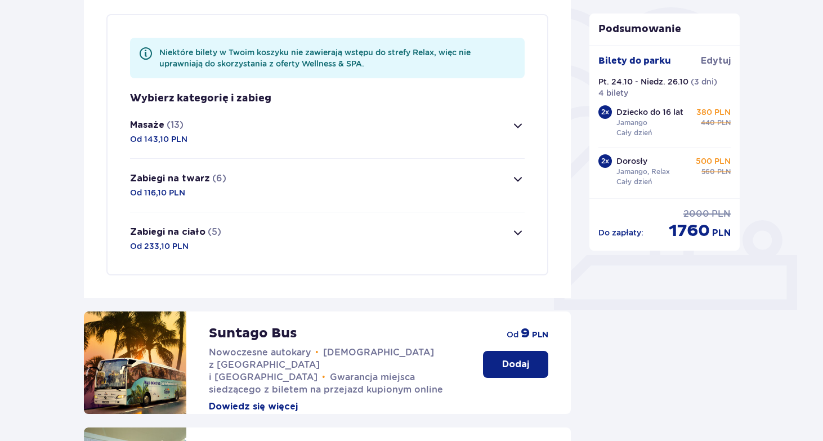
scroll to position [273, 0]
click at [520, 127] on span "button" at bounding box center [518, 125] width 14 height 14
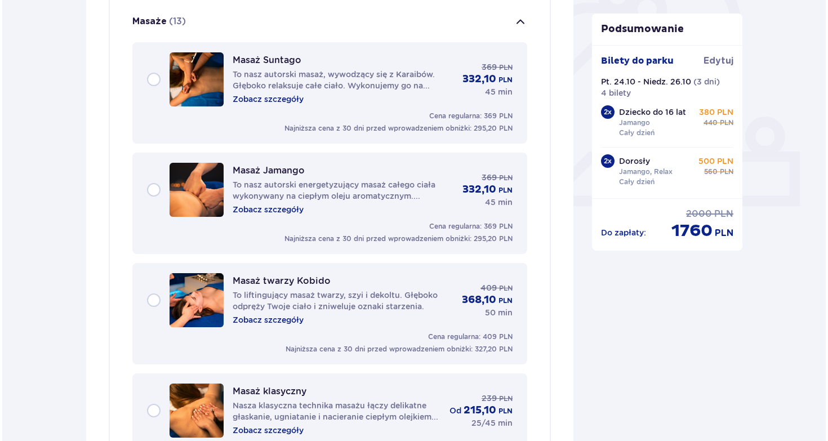
scroll to position [377, 0]
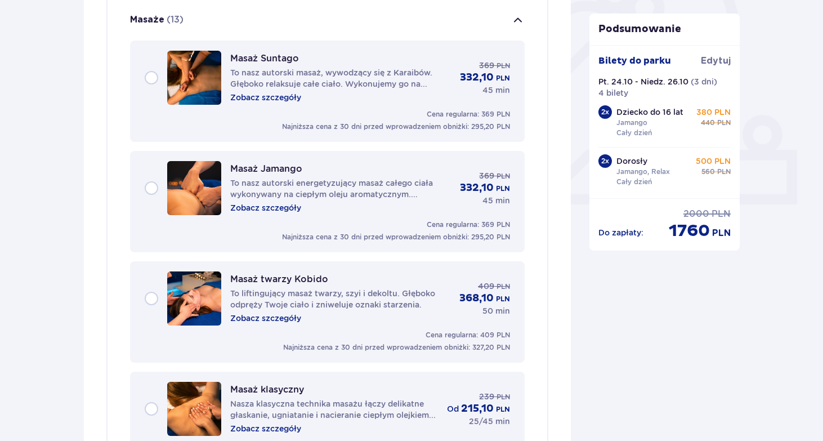
click at [299, 98] on p "Zobacz szczegóły" at bounding box center [265, 97] width 71 height 11
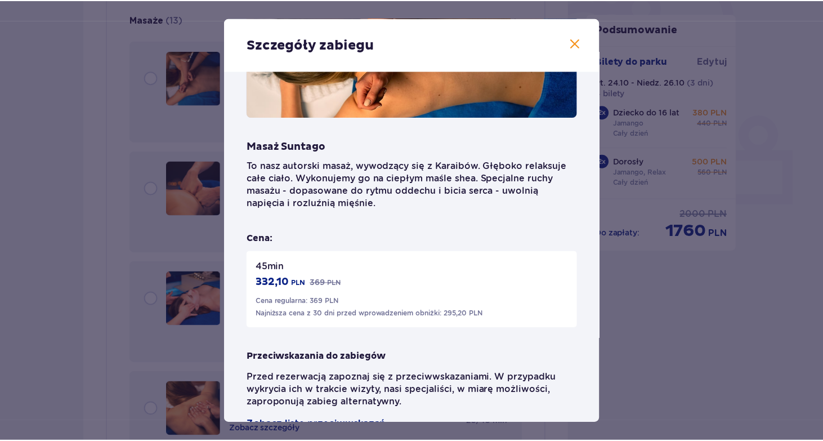
scroll to position [142, 0]
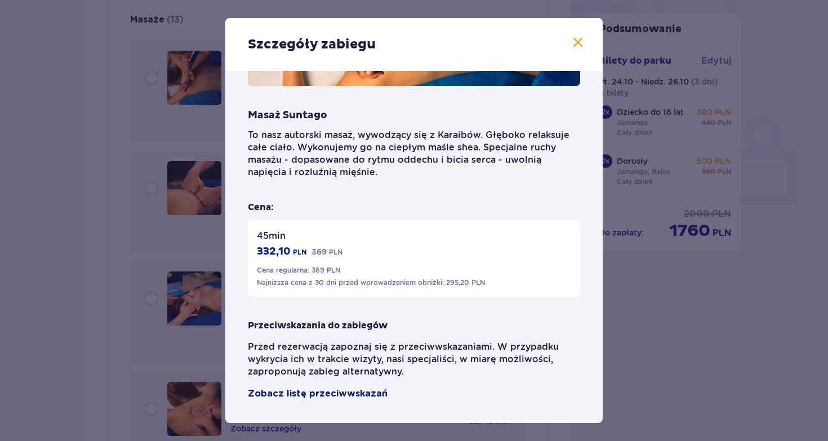
click at [325, 396] on span "Zobacz listę przeciwwskazań" at bounding box center [318, 394] width 140 height 14
click at [571, 46] on span at bounding box center [578, 43] width 14 height 14
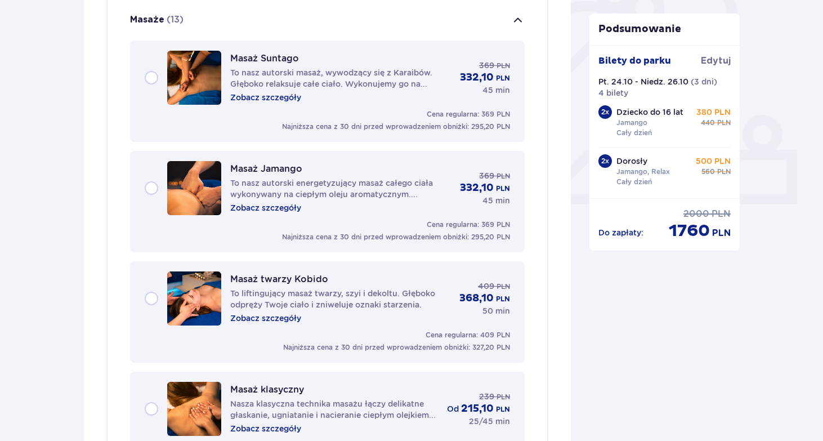
click at [153, 78] on div "Masaż Suntago To nasz autorski masaż, wywodzący się z Karaibów. Głęboko relaksu…" at bounding box center [327, 78] width 365 height 54
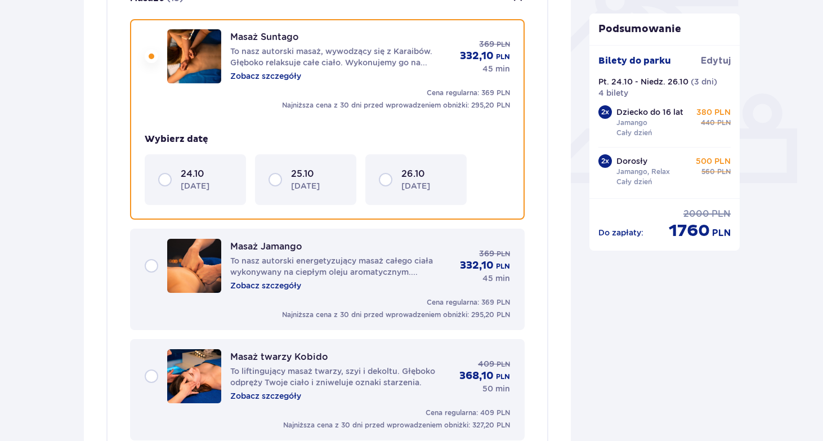
scroll to position [404, 0]
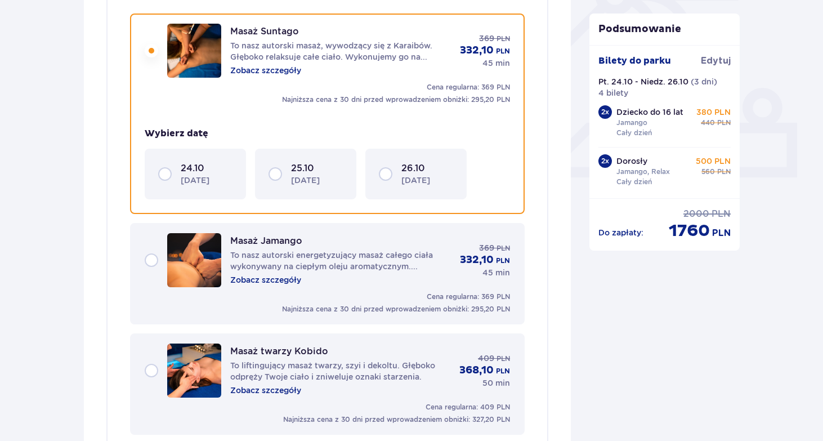
click at [168, 175] on div "24.10 [DATE]" at bounding box center [195, 174] width 74 height 24
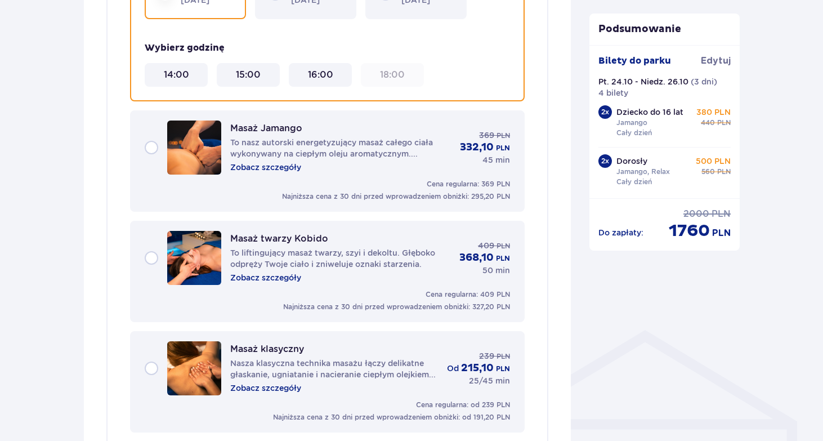
scroll to position [629, 0]
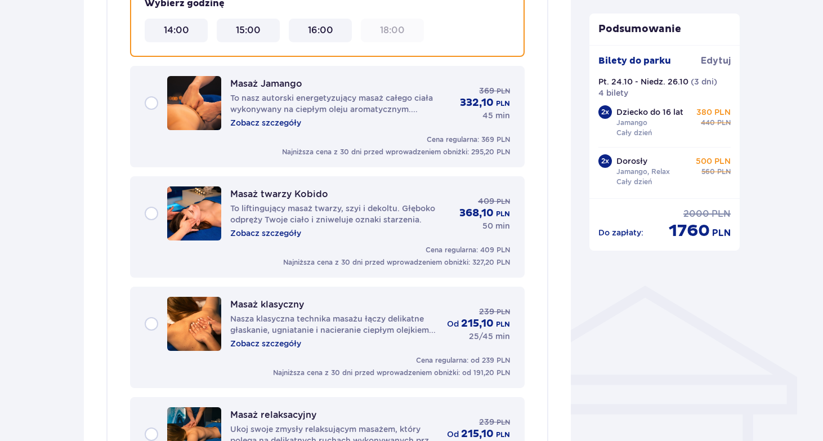
click at [150, 212] on div "Masaż twarzy Kobido To liftingujący masaż twarzy, szyi i dekoltu. Głęboko odprę…" at bounding box center [327, 213] width 365 height 54
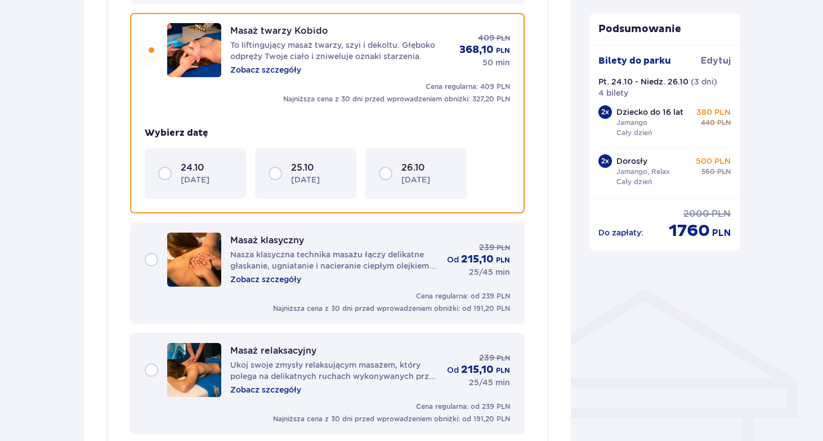
scroll to position [625, 0]
click at [278, 172] on div "25.10 [DATE]" at bounding box center [306, 174] width 74 height 24
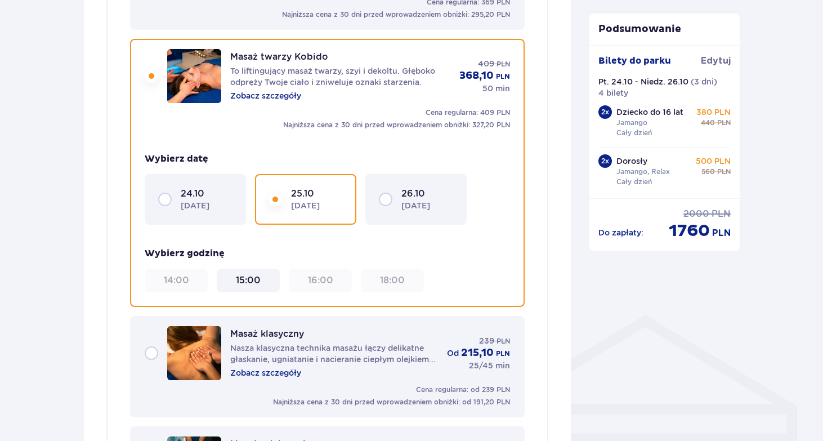
scroll to position [584, 0]
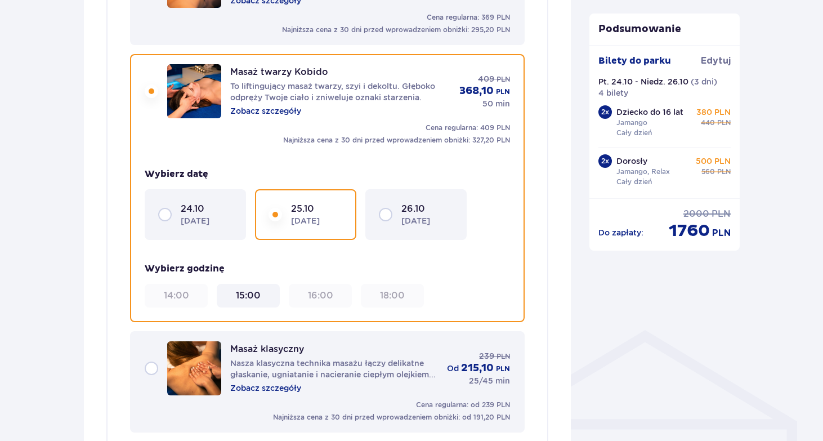
click at [239, 300] on 15\ "15:00" at bounding box center [248, 295] width 25 height 12
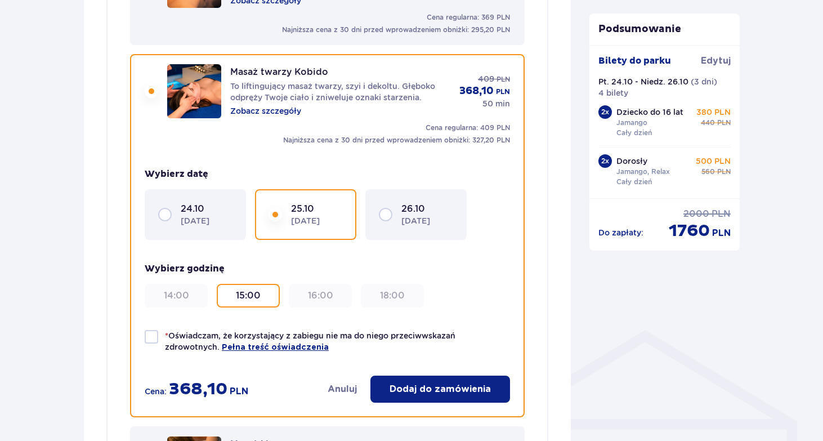
click at [150, 338] on div at bounding box center [152, 337] width 14 height 14
checkbox input "true"
click at [396, 379] on button "Dodaj do zamówienia" at bounding box center [440, 389] width 140 height 27
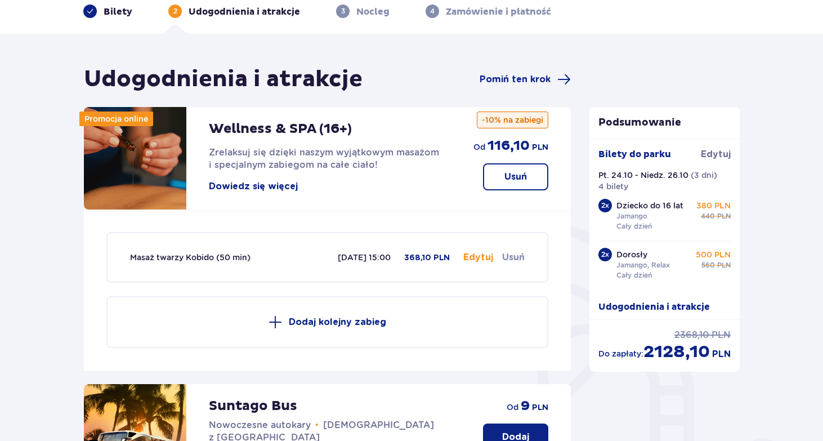
scroll to position [99, 0]
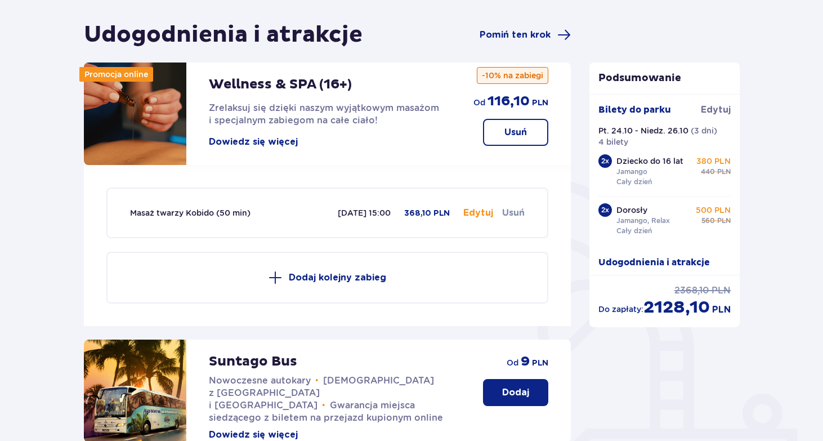
click at [344, 279] on p "Dodaj kolejny zabieg" at bounding box center [337, 277] width 97 height 12
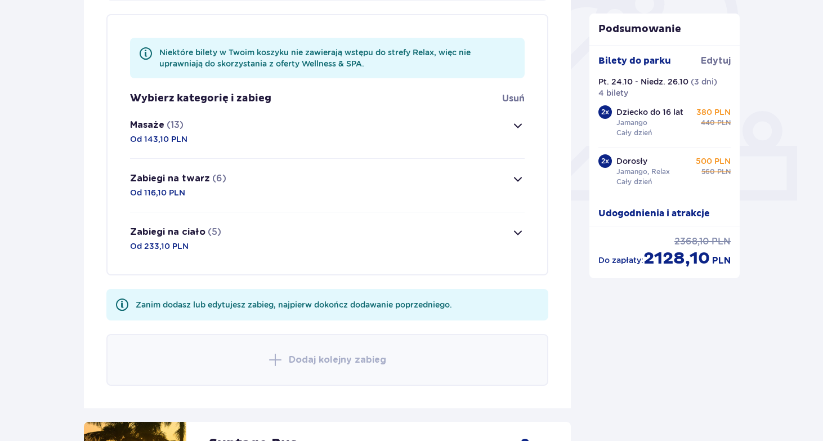
scroll to position [382, 0]
click at [515, 128] on span "button" at bounding box center [518, 125] width 14 height 14
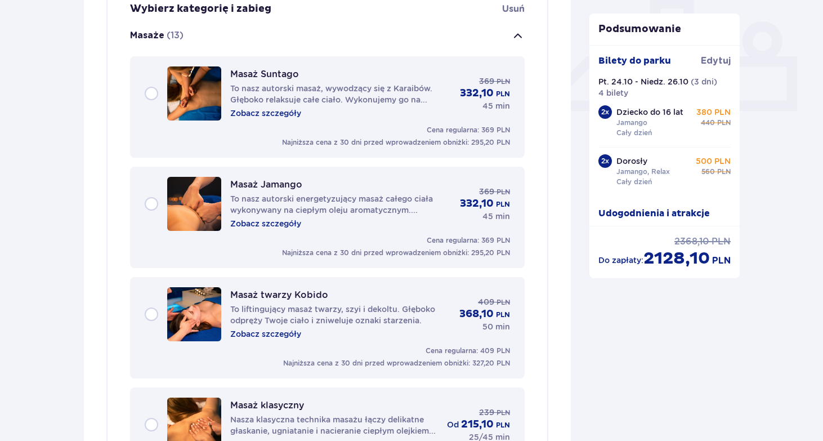
scroll to position [486, 0]
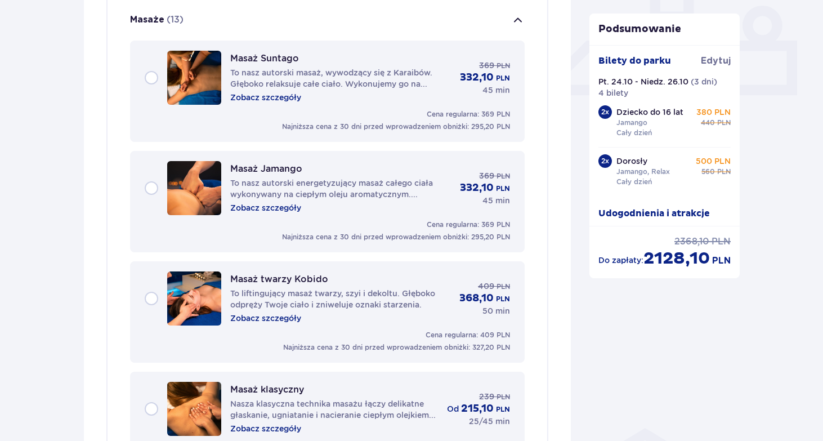
click at [152, 82] on div "Masaż Suntago To nasz autorski masaż, wywodzący się z Karaibów. Głęboko relaksu…" at bounding box center [327, 78] width 365 height 54
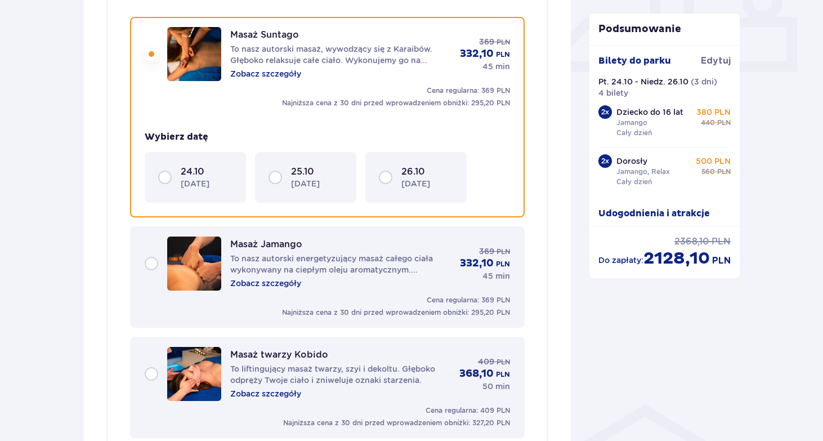
scroll to position [513, 0]
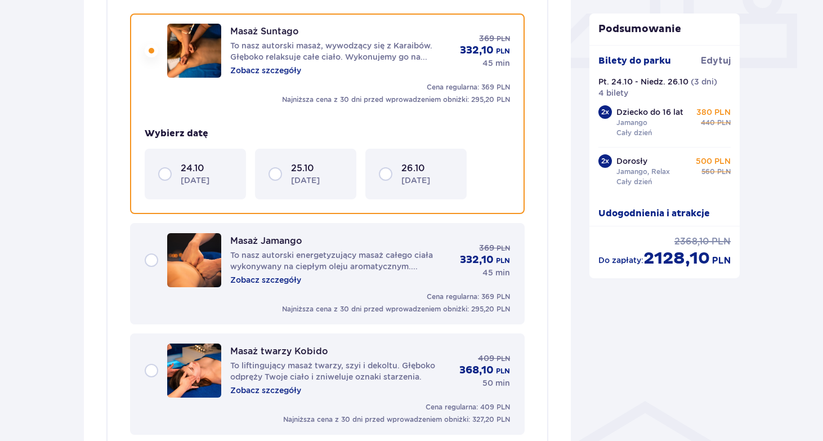
click at [387, 173] on div "26.10 [DATE]" at bounding box center [416, 174] width 74 height 24
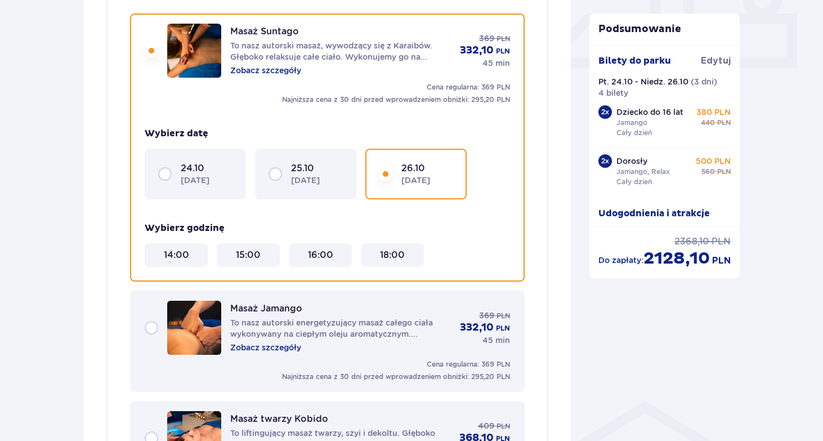
click at [179, 254] on 14\ "14:00" at bounding box center [176, 255] width 25 height 12
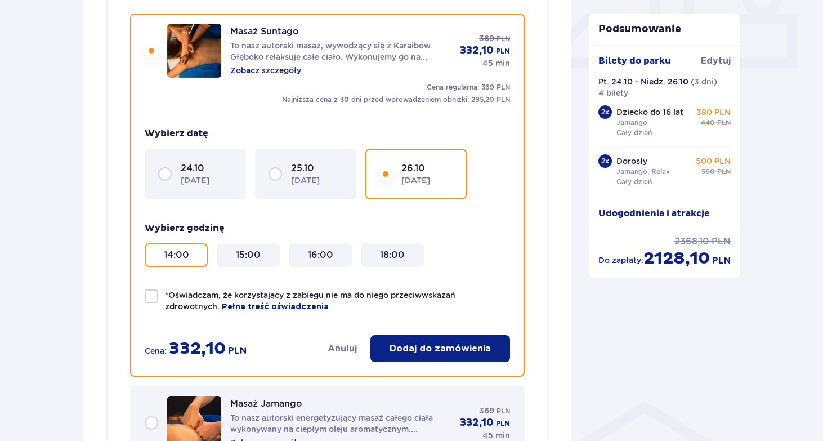
click at [151, 300] on div at bounding box center [152, 296] width 14 height 14
checkbox input "true"
click at [395, 349] on p "Dodaj do zamówienia" at bounding box center [440, 348] width 101 height 12
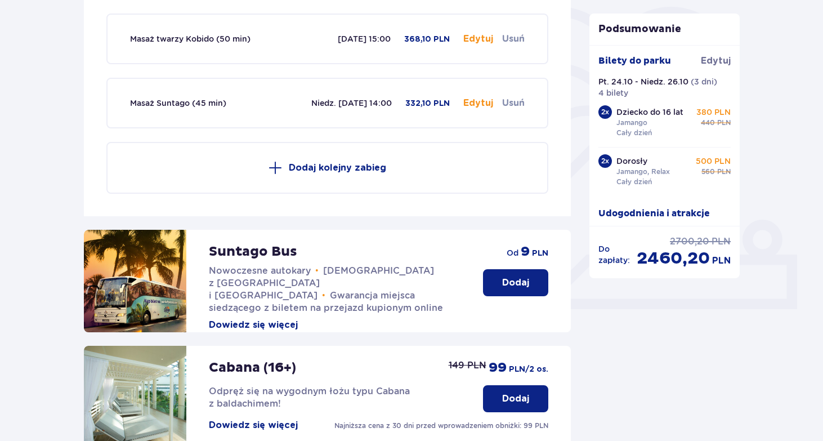
scroll to position [225, 0]
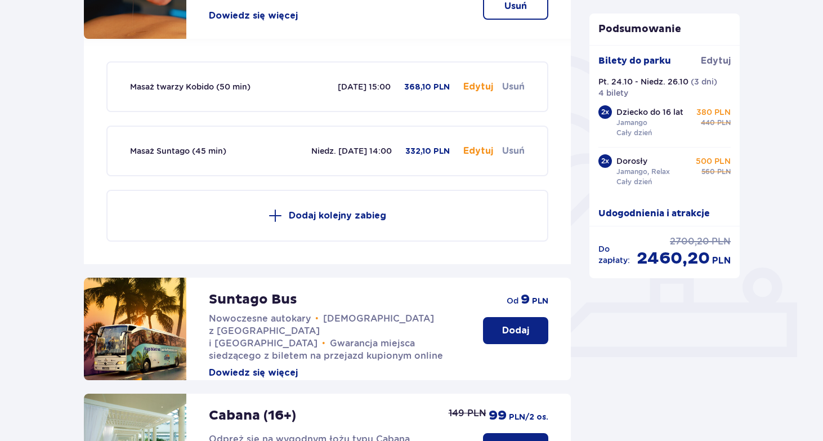
click at [323, 215] on p "Dodaj kolejny zabieg" at bounding box center [337, 215] width 97 height 12
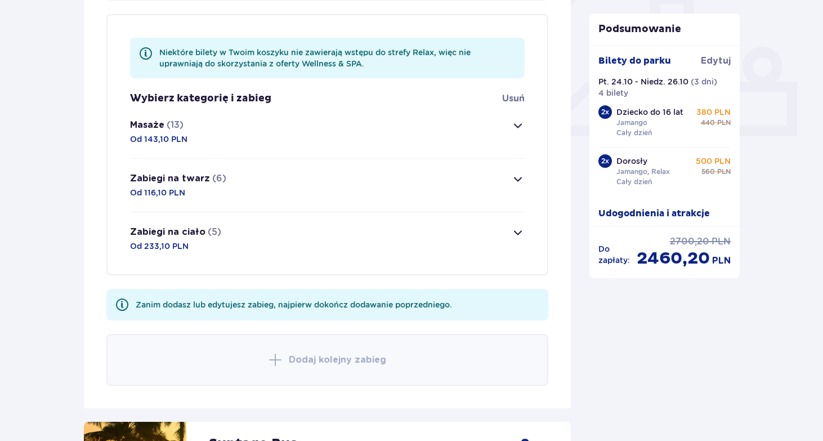
scroll to position [446, 0]
click at [517, 234] on span "button" at bounding box center [518, 232] width 14 height 14
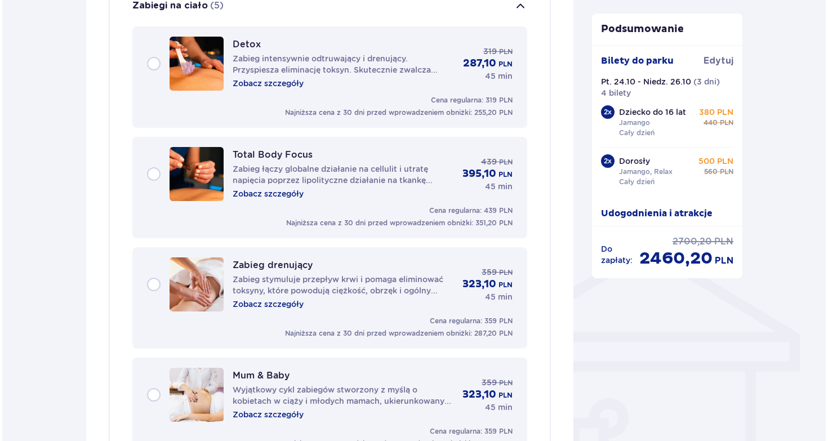
scroll to position [690, 0]
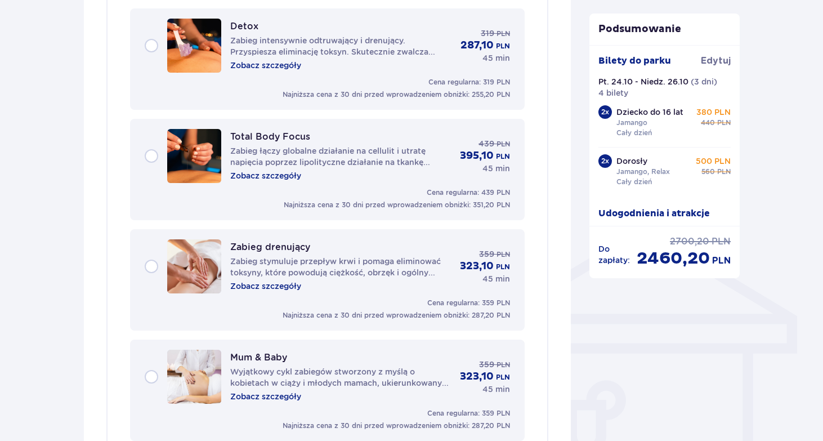
click at [255, 178] on p "Zobacz szczegóły" at bounding box center [265, 175] width 71 height 11
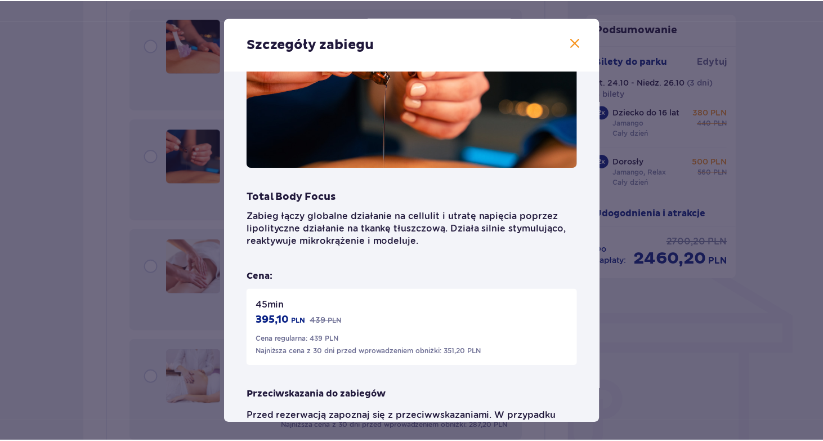
scroll to position [130, 0]
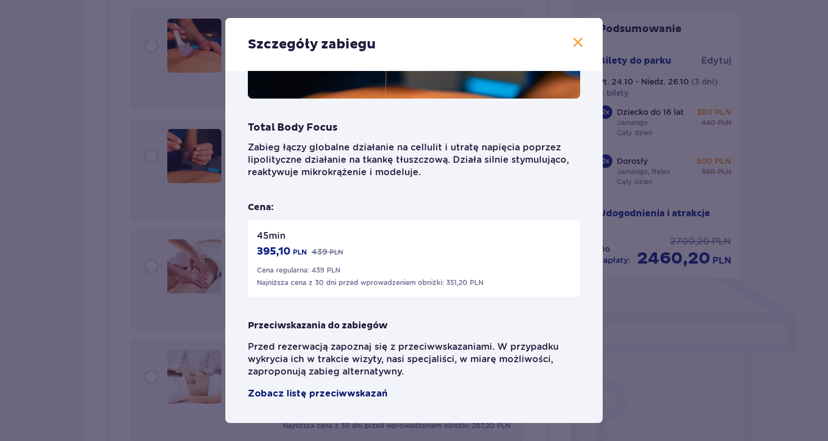
click at [326, 391] on span "Zobacz listę przeciwwskazań" at bounding box center [318, 394] width 140 height 14
click at [571, 43] on span at bounding box center [578, 43] width 14 height 14
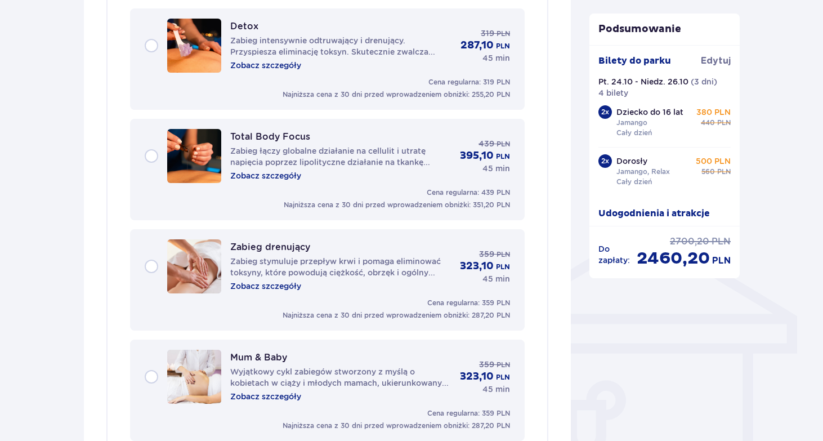
click at [147, 156] on div "Total Body Focus Zabieg łączy globalne działanie na cellulit i utratę napięcia …" at bounding box center [327, 156] width 365 height 54
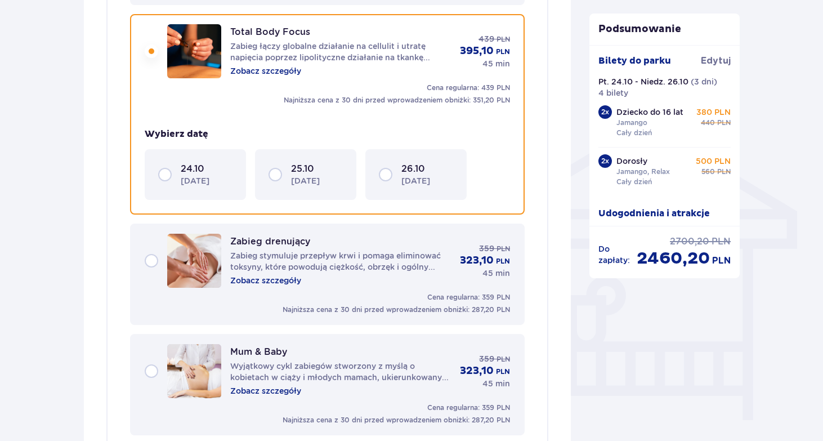
scroll to position [795, 0]
click at [387, 171] on div "26.10 [DATE]" at bounding box center [416, 174] width 74 height 24
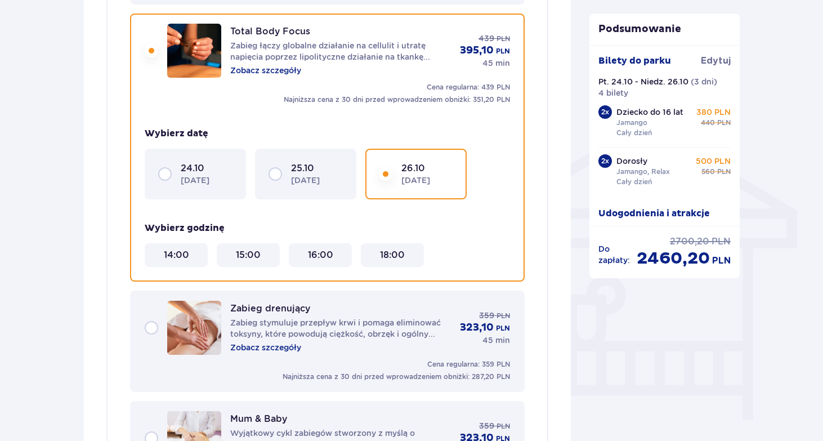
click at [312, 253] on 16\ "16:00" at bounding box center [320, 255] width 25 height 12
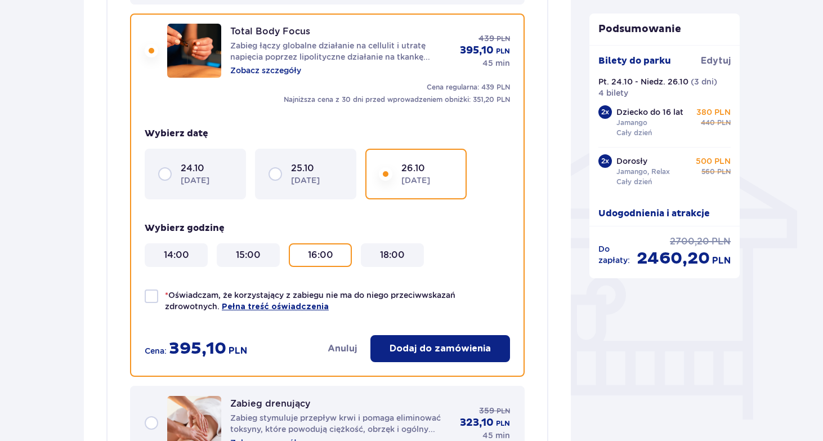
click at [153, 293] on div at bounding box center [152, 296] width 14 height 14
checkbox input "true"
click at [419, 348] on p "Dodaj do zamówienia" at bounding box center [440, 348] width 101 height 12
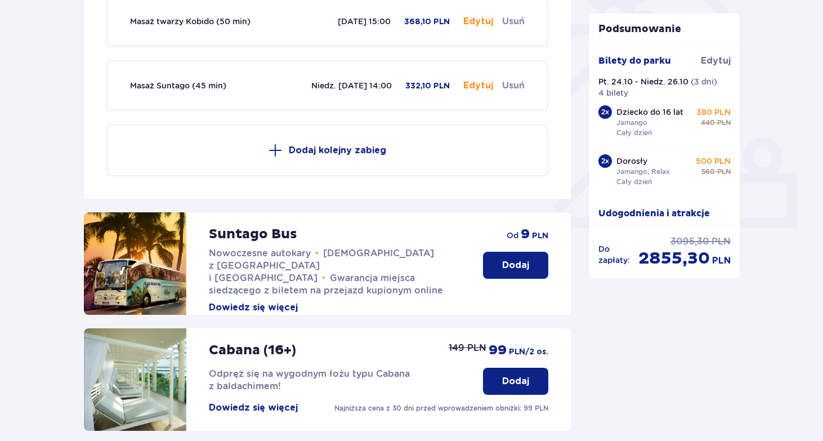
scroll to position [254, 0]
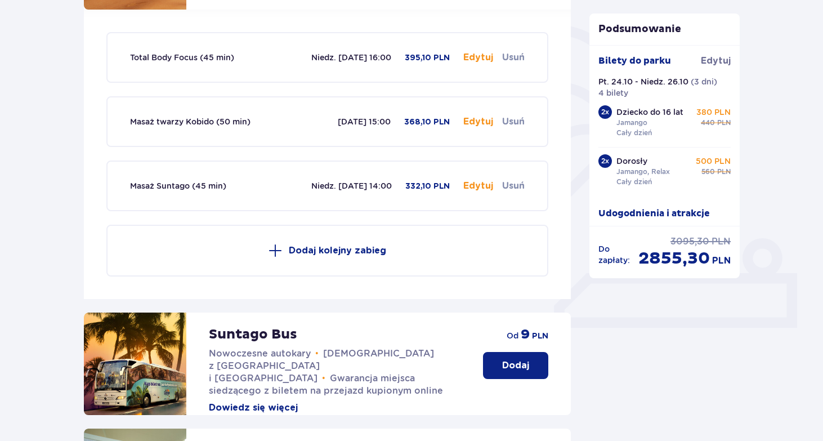
click at [324, 259] on button "Dodaj kolejny zabieg" at bounding box center [327, 251] width 442 height 52
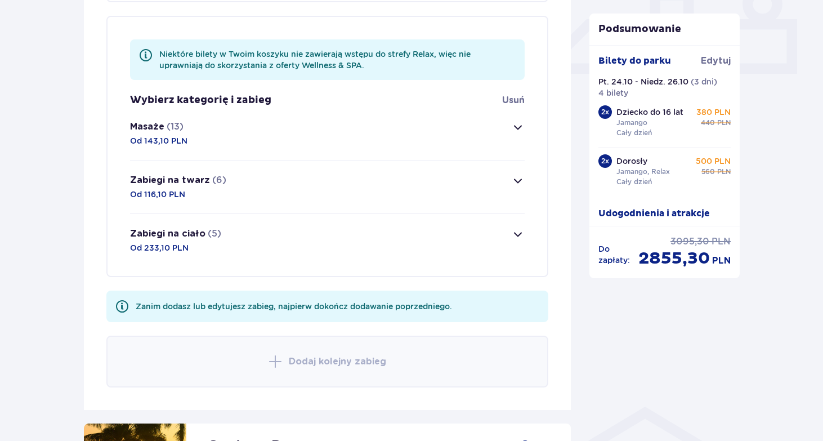
scroll to position [510, 0]
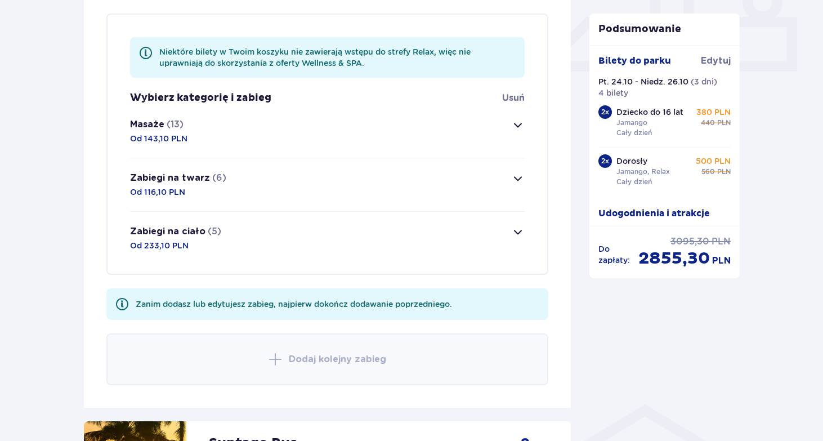
click at [517, 181] on span "button" at bounding box center [518, 179] width 14 height 14
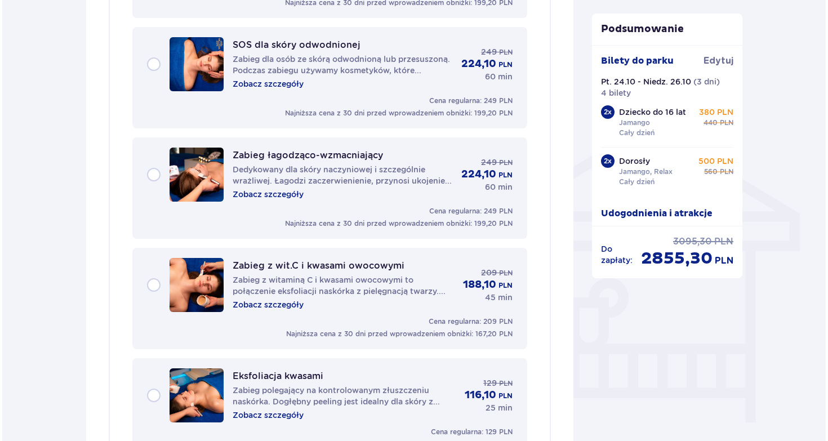
scroll to position [729, 0]
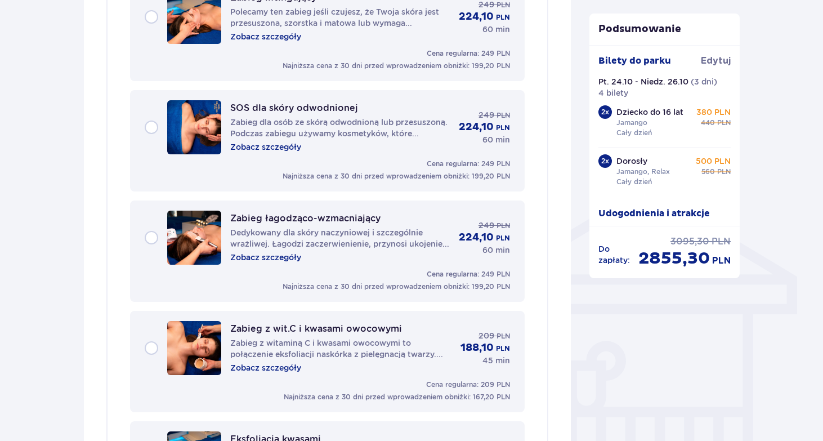
click at [262, 146] on p "Zobacz szczegóły" at bounding box center [265, 146] width 71 height 11
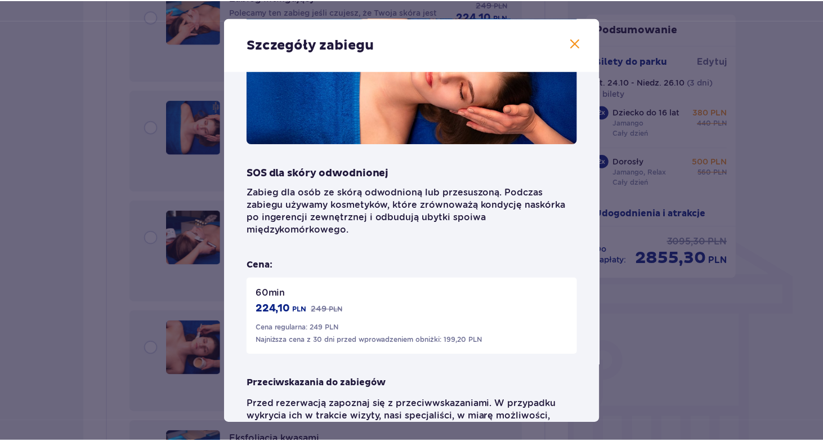
scroll to position [142, 0]
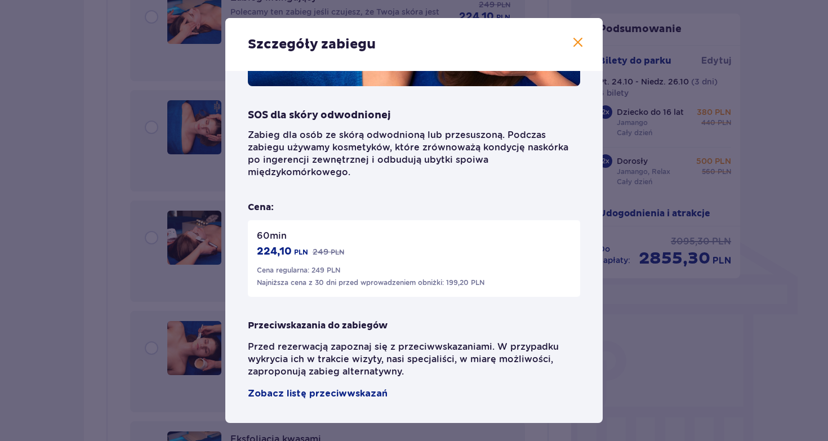
click at [577, 47] on span at bounding box center [578, 43] width 14 height 14
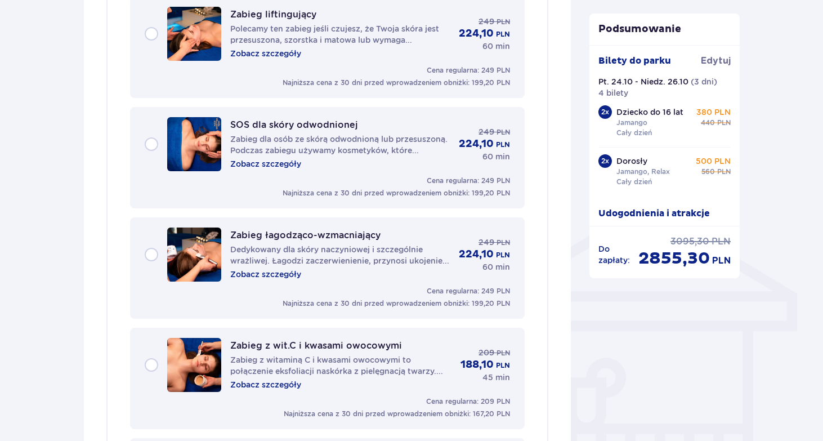
scroll to position [690, 0]
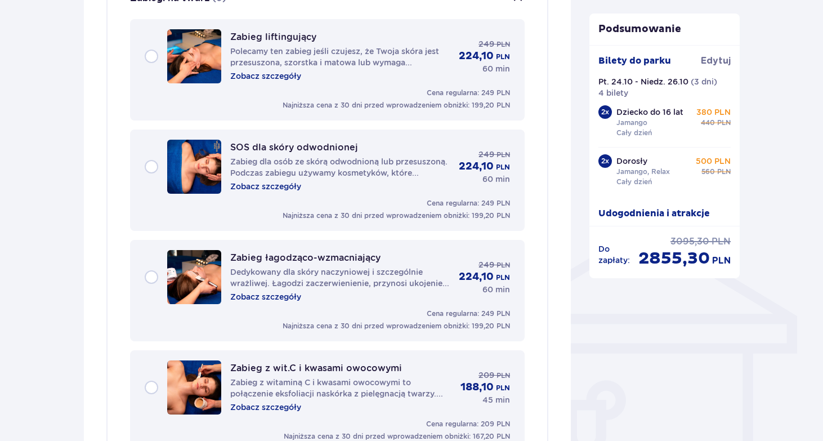
click at [155, 163] on div "SOS dla skóry odwodnionej Zabieg dla osób ze skórą odwodnioną lub przesuszoną. …" at bounding box center [327, 167] width 365 height 54
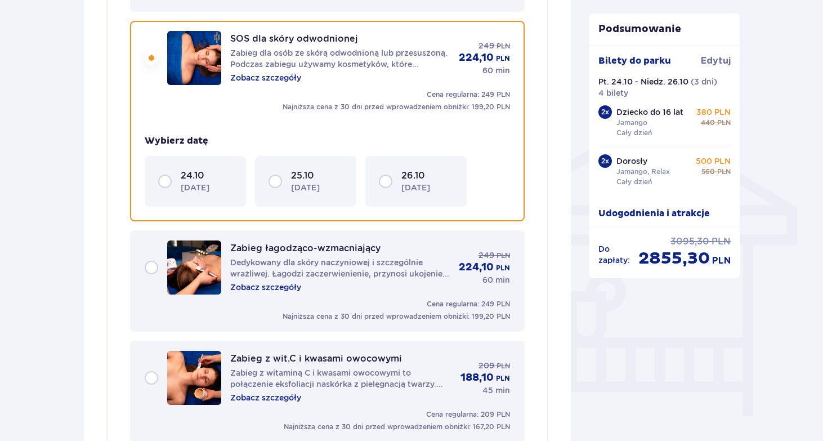
scroll to position [806, 0]
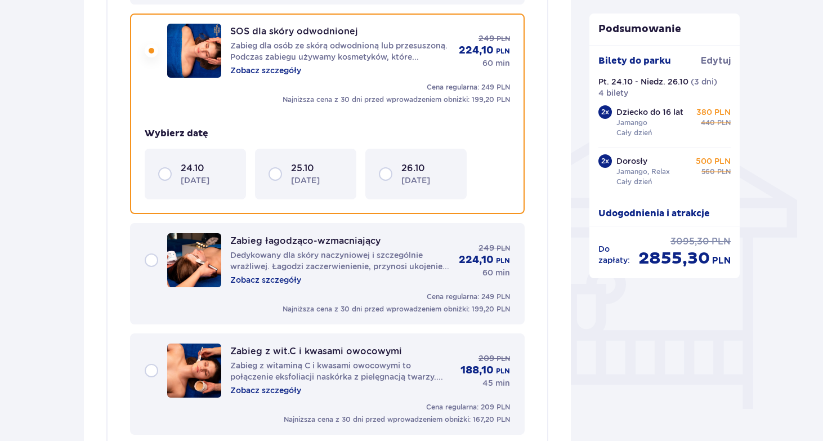
click at [387, 173] on div "26.10 [DATE]" at bounding box center [416, 174] width 74 height 24
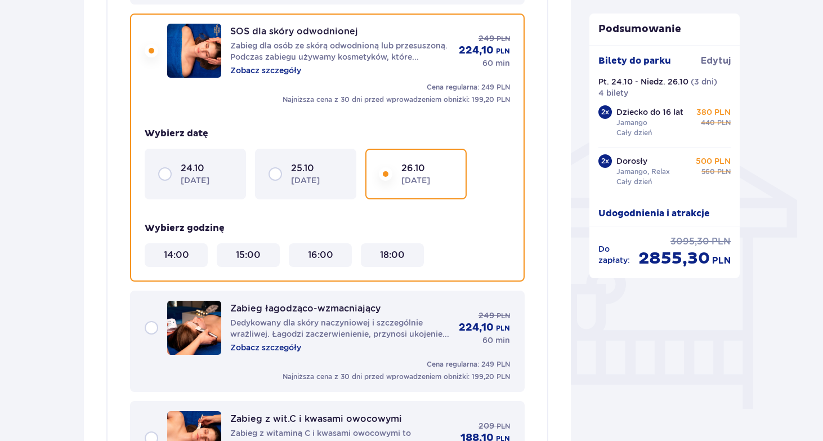
click at [312, 254] on 16\ "16:00" at bounding box center [320, 255] width 25 height 12
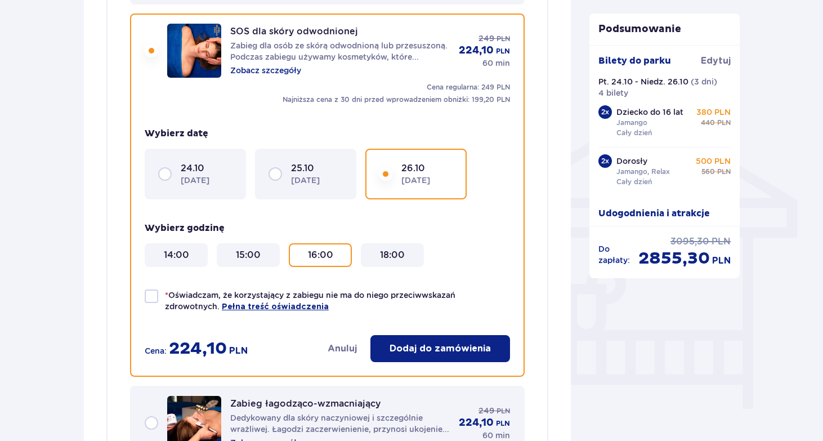
click at [154, 296] on div at bounding box center [152, 296] width 14 height 14
checkbox input "true"
click at [415, 341] on button "Dodaj do zamówienia" at bounding box center [440, 348] width 140 height 27
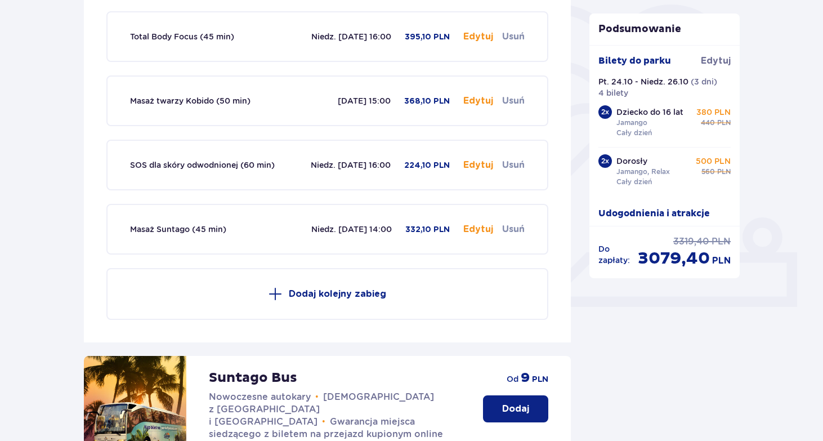
scroll to position [273, 0]
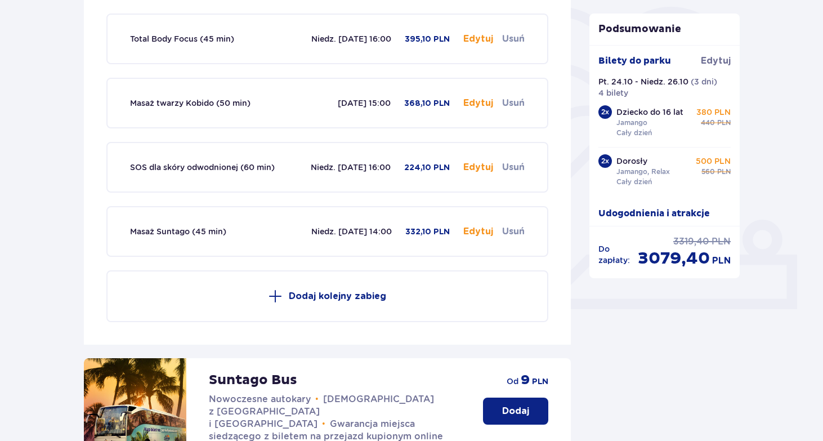
click at [307, 292] on p "Dodaj kolejny zabieg" at bounding box center [337, 296] width 97 height 12
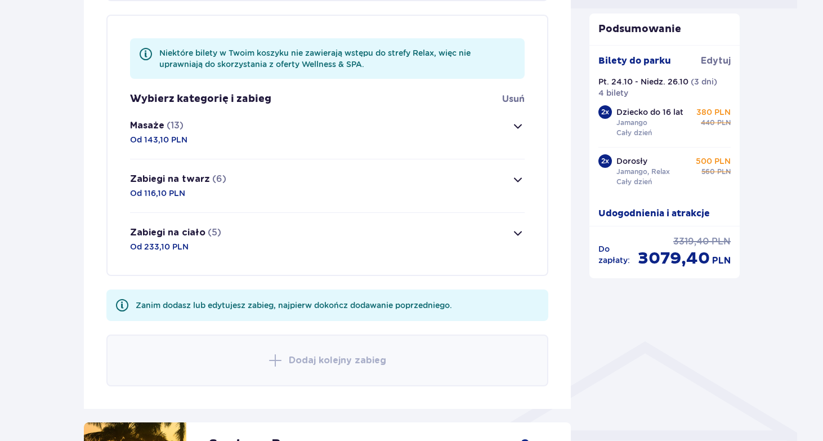
scroll to position [574, 0]
click at [513, 234] on span "button" at bounding box center [518, 232] width 14 height 14
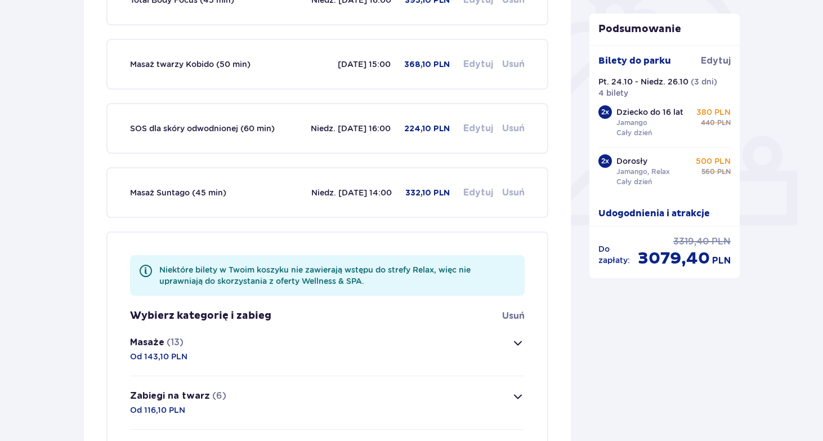
scroll to position [458, 0]
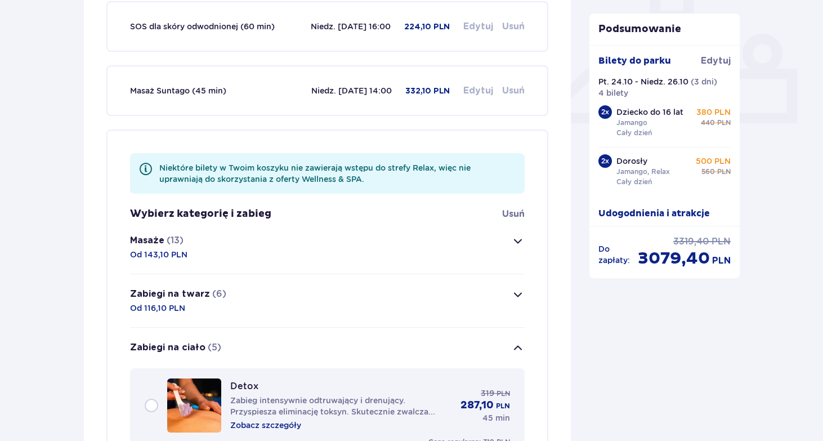
click at [512, 239] on span "button" at bounding box center [518, 241] width 14 height 14
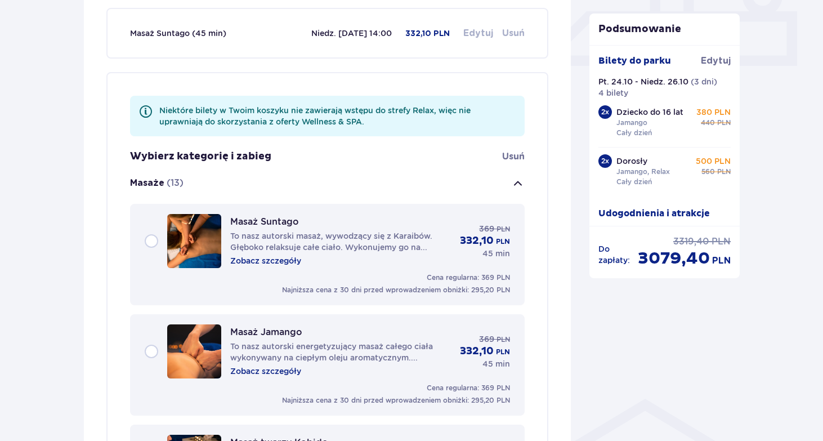
scroll to position [667, 0]
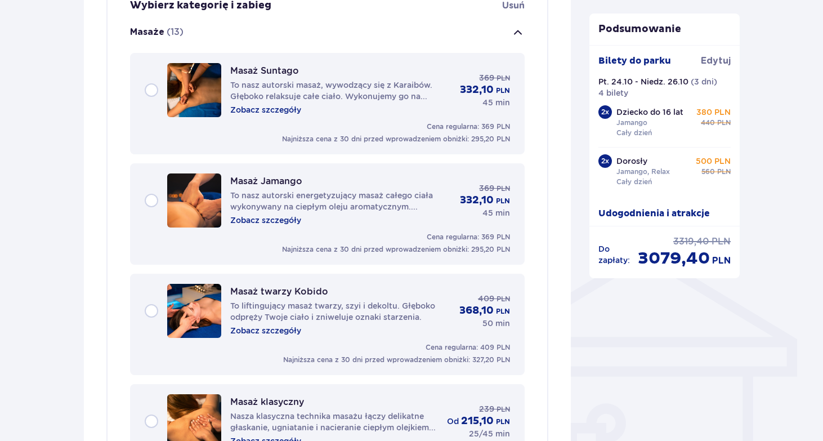
click at [259, 112] on p "Zobacz szczegóły" at bounding box center [265, 109] width 71 height 11
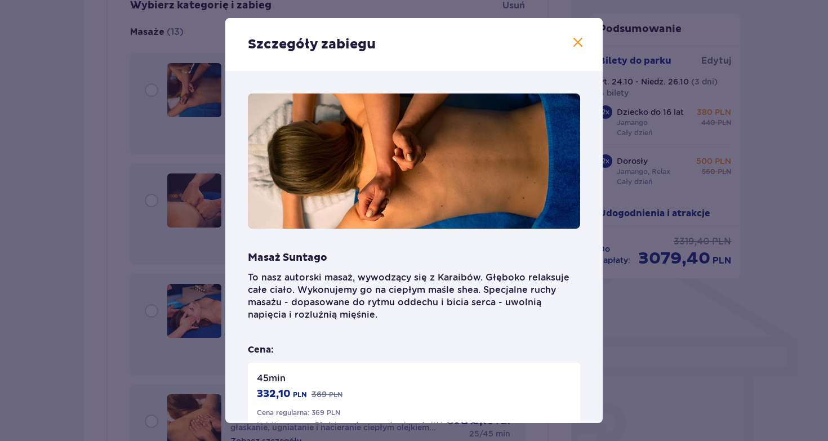
click at [571, 42] on span at bounding box center [578, 43] width 14 height 14
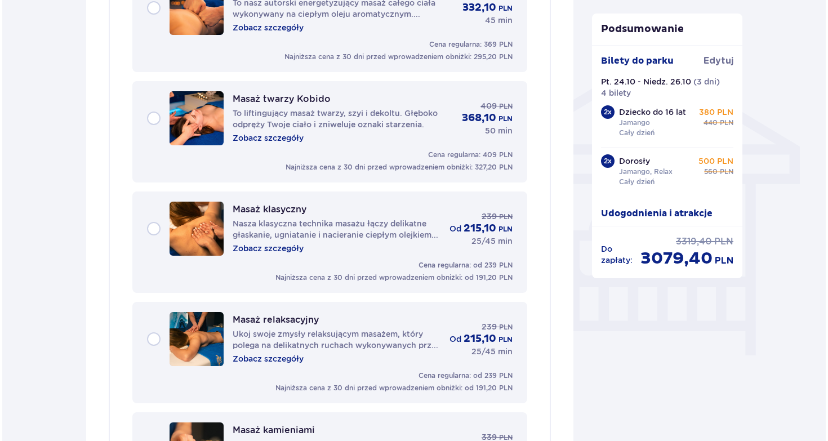
scroll to position [865, 0]
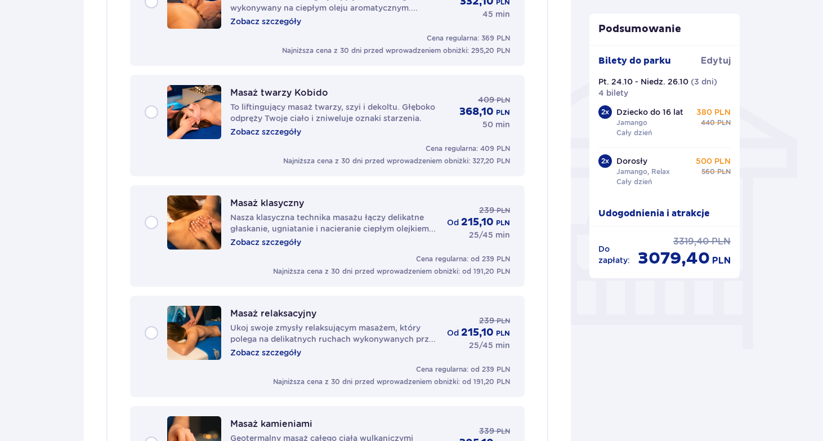
click at [300, 351] on p "Zobacz szczegóły" at bounding box center [265, 352] width 71 height 11
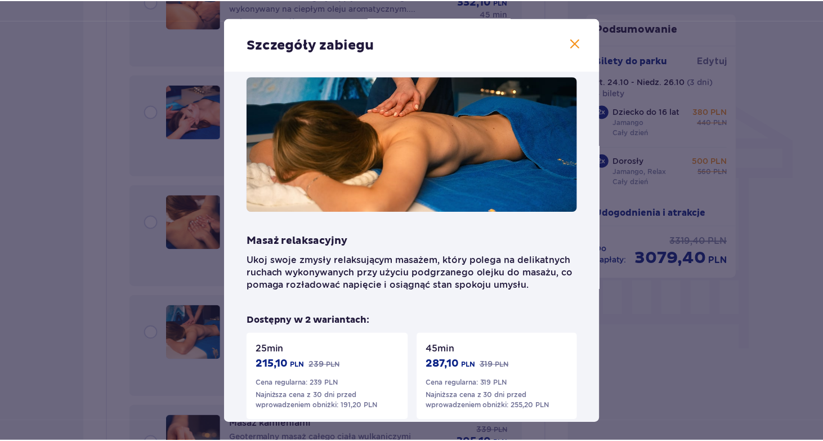
scroll to position [140, 0]
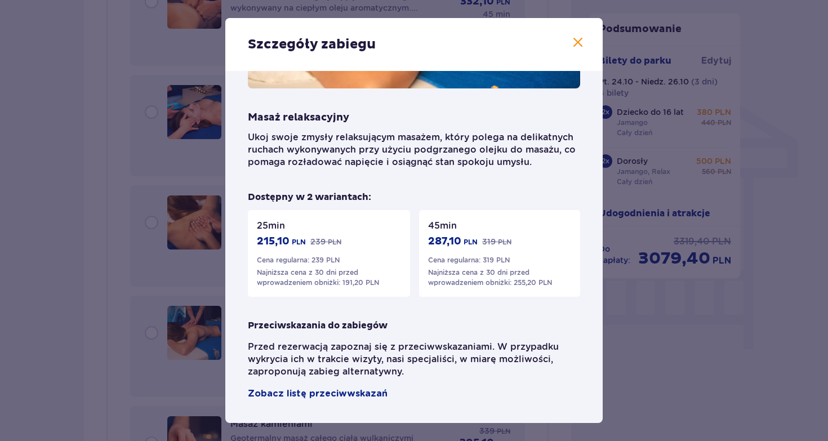
click at [471, 245] on p "PLN" at bounding box center [470, 242] width 14 height 10
drag, startPoint x: 470, startPoint y: 238, endPoint x: 506, endPoint y: 146, distance: 98.4
click at [471, 228] on div "45 min 287,10 PLN 319 PLN Cena regularna: 319 PLN Najniższa cena z 30 dni przed…" at bounding box center [499, 253] width 161 height 87
click at [573, 48] on span at bounding box center [578, 43] width 14 height 14
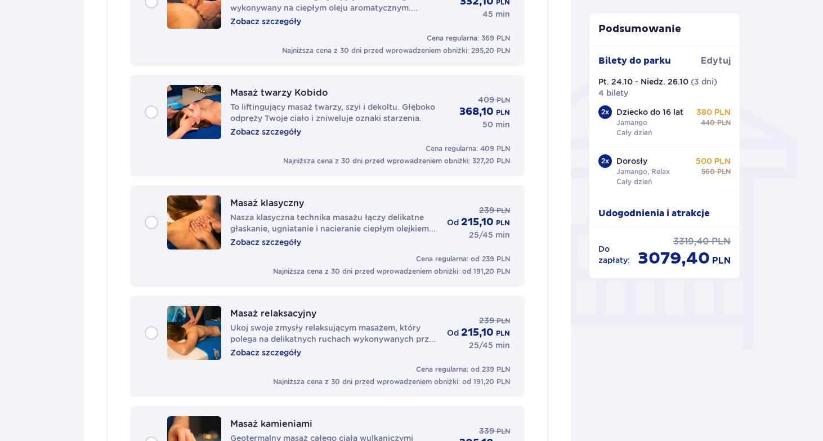
click at [153, 222] on div "Masaż klasyczny Nasza klasyczna technika masażu łączy delikatne głaskanie, ugni…" at bounding box center [327, 222] width 365 height 54
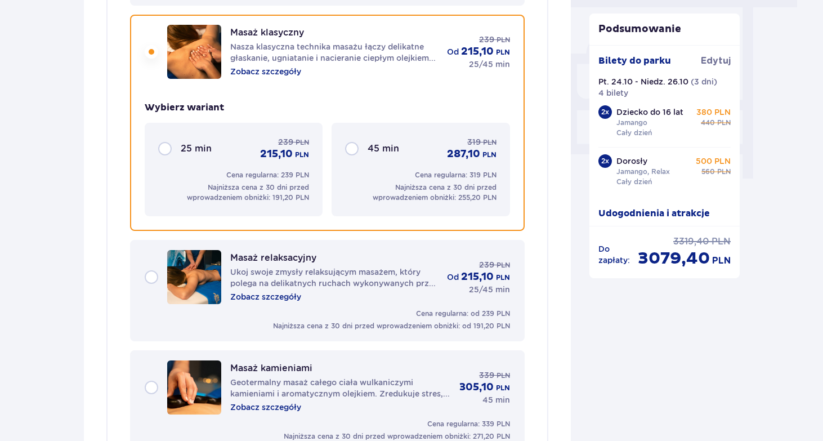
scroll to position [1037, 0]
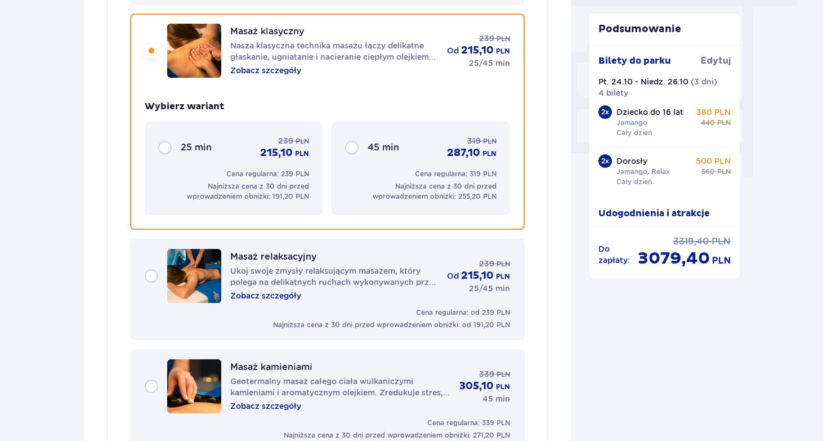
click at [356, 148] on div "45 min 319 PLN 287,10 PLN" at bounding box center [420, 147] width 151 height 25
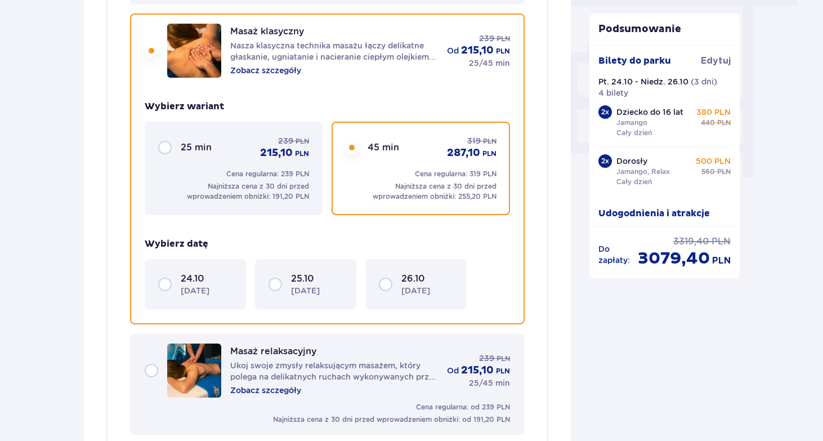
click at [166, 285] on div "24.10 [DATE]" at bounding box center [195, 285] width 74 height 24
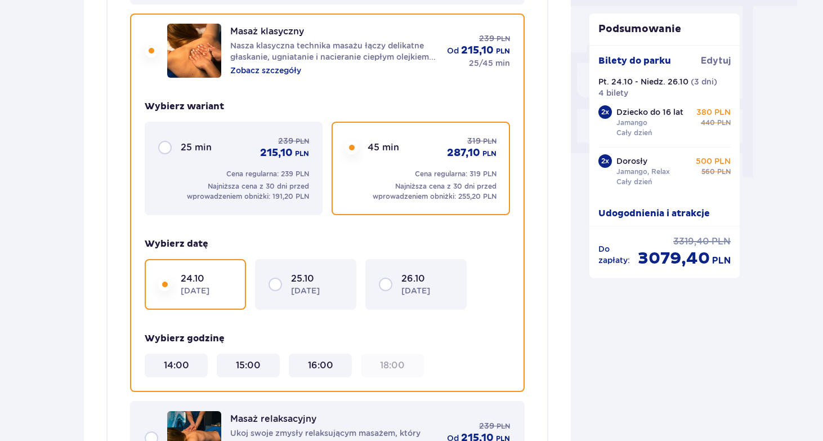
click at [317, 363] on 16\ "16:00" at bounding box center [320, 365] width 25 height 12
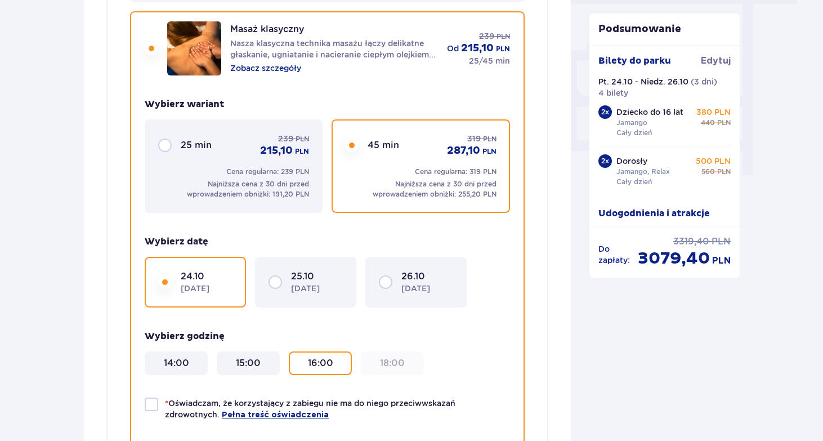
scroll to position [1320, 0]
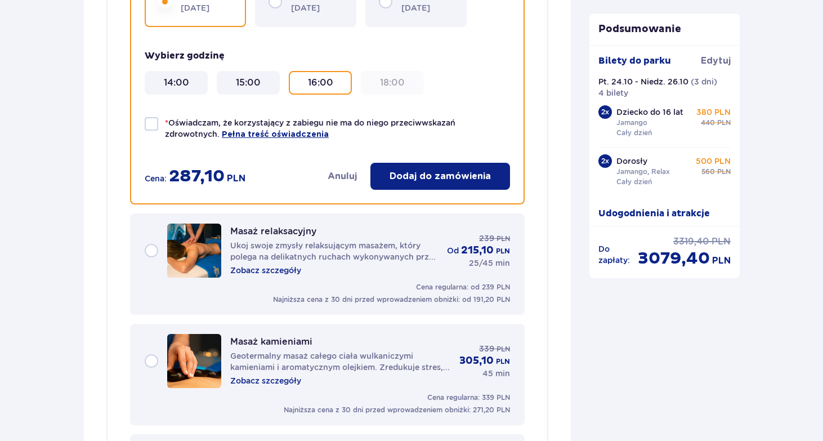
drag, startPoint x: 151, startPoint y: 121, endPoint x: 197, endPoint y: 140, distance: 49.5
click at [151, 121] on div at bounding box center [152, 124] width 14 height 14
checkbox input "true"
drag, startPoint x: 453, startPoint y: 172, endPoint x: 471, endPoint y: 173, distance: 18.1
click at [454, 172] on p "Dodaj do zamówienia" at bounding box center [440, 176] width 101 height 12
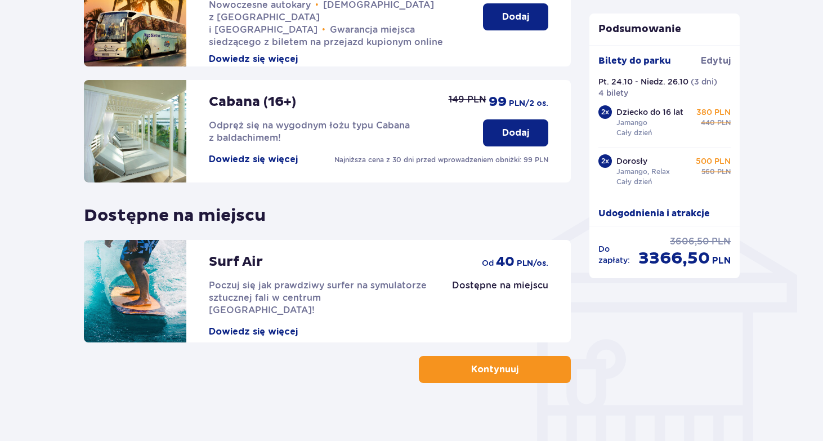
scroll to position [740, 0]
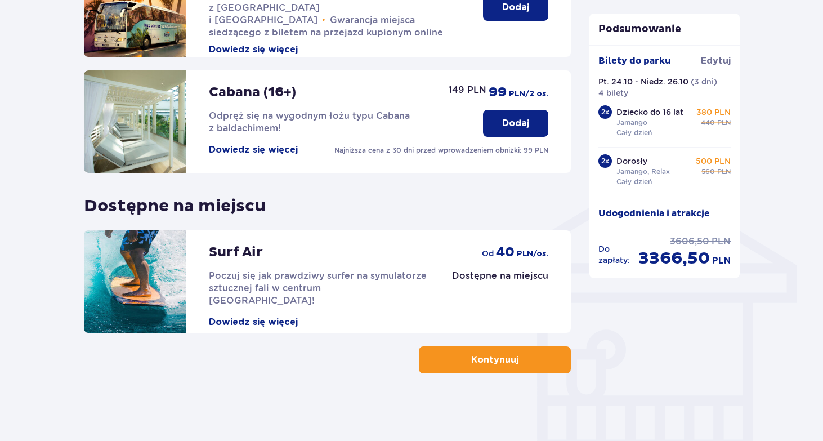
click at [477, 357] on p "Kontynuuj" at bounding box center [494, 360] width 47 height 12
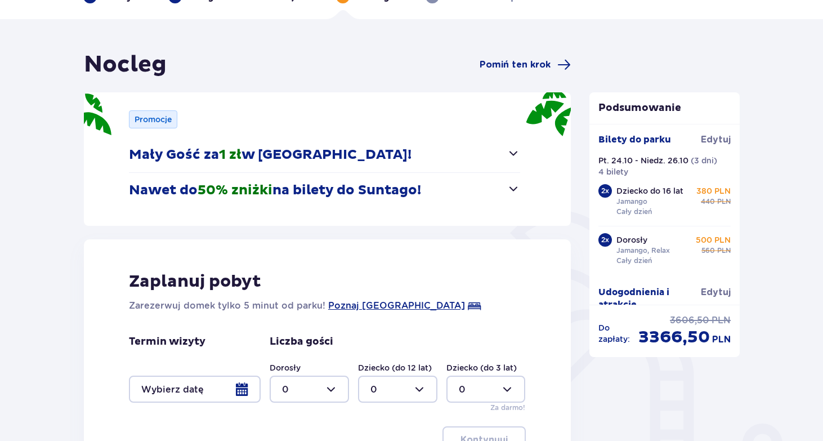
scroll to position [126, 0]
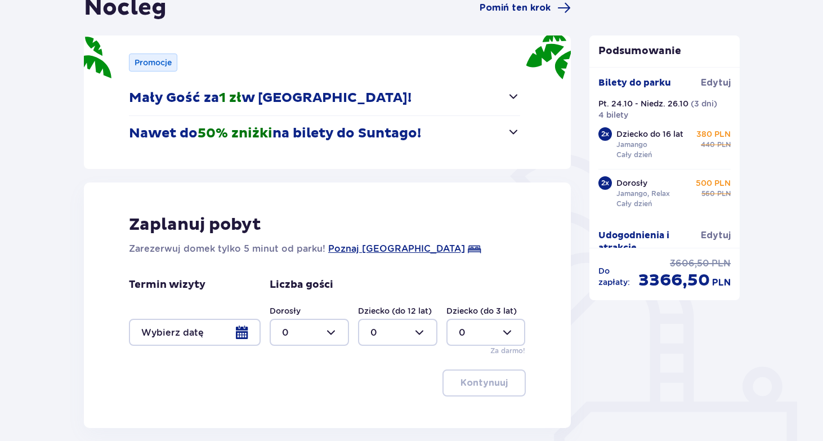
click at [516, 99] on span "button" at bounding box center [514, 97] width 14 height 14
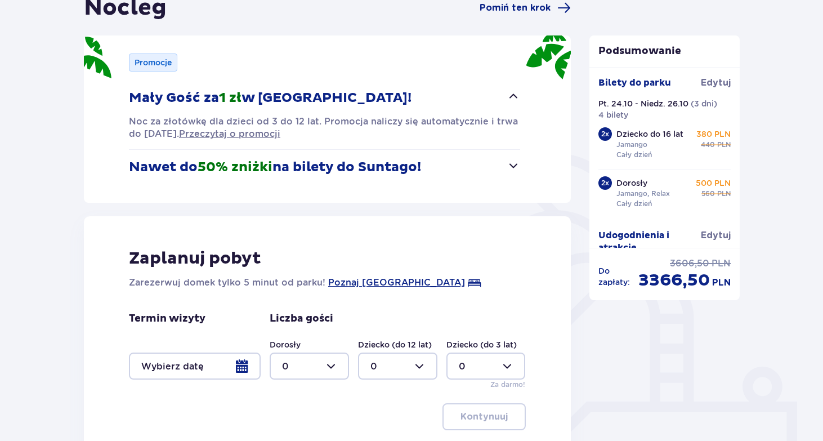
click at [513, 171] on span "button" at bounding box center [514, 166] width 14 height 14
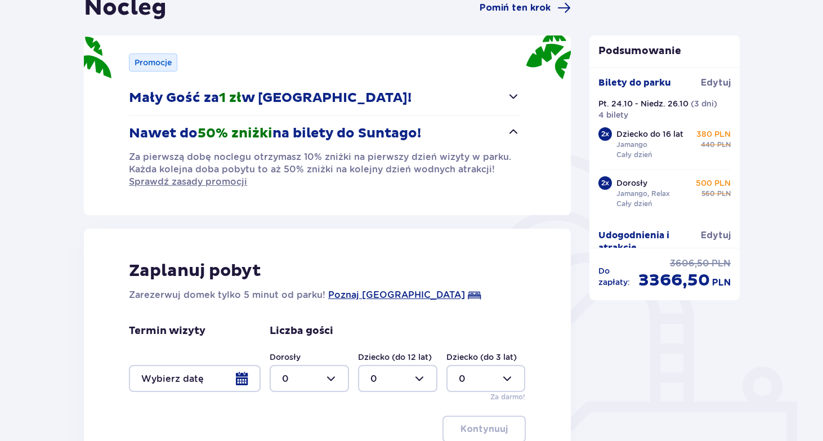
scroll to position [243, 0]
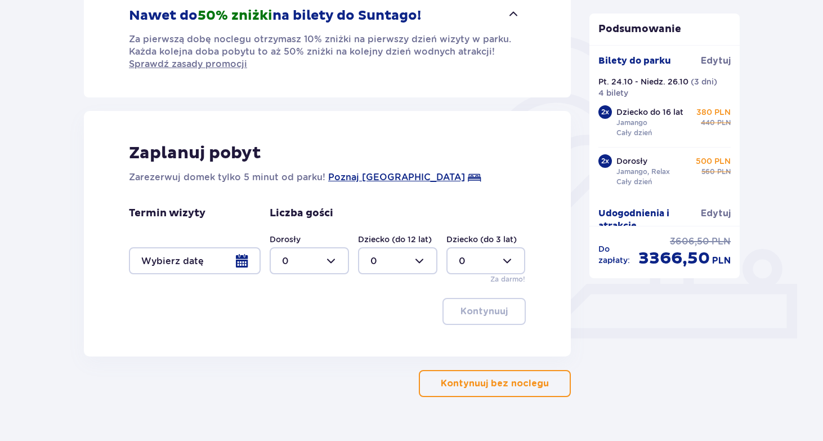
click at [246, 260] on div at bounding box center [195, 260] width 132 height 27
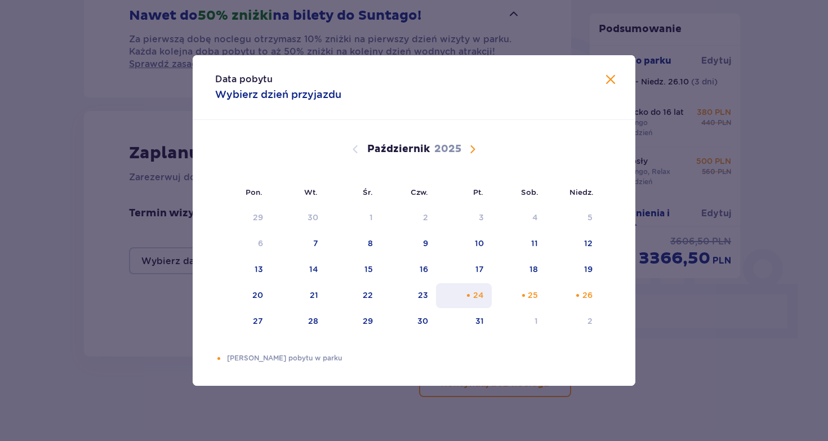
click at [473, 297] on div "24" at bounding box center [464, 295] width 56 height 25
click at [583, 295] on div "26" at bounding box center [587, 294] width 10 height 11
type input "[DATE] - [DATE]"
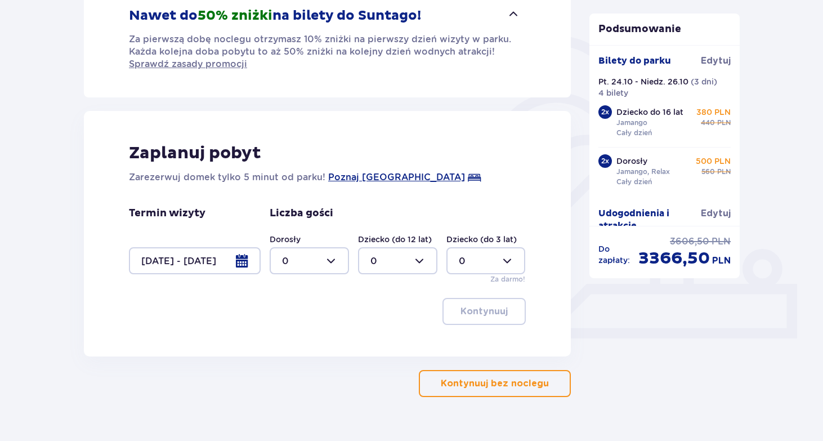
click at [337, 255] on div at bounding box center [309, 260] width 79 height 27
click at [297, 339] on div "2" at bounding box center [309, 342] width 55 height 12
type input "2"
click at [425, 261] on div at bounding box center [397, 260] width 79 height 27
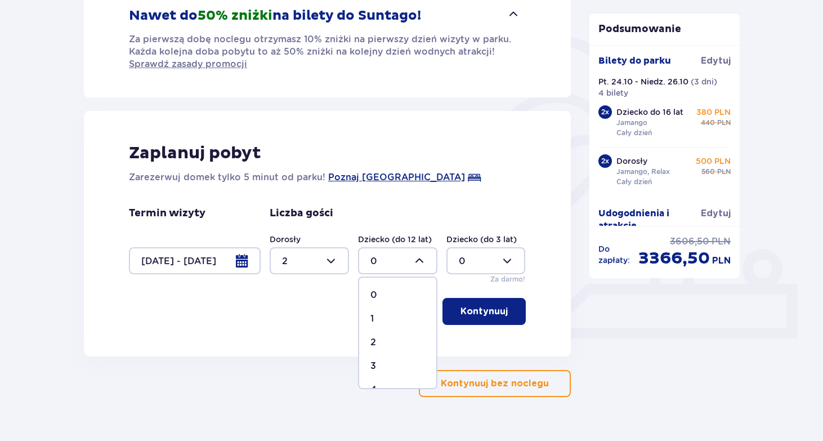
click at [373, 338] on p "2" at bounding box center [373, 342] width 6 height 12
type input "2"
click at [476, 316] on p "Kontynuuj" at bounding box center [484, 311] width 47 height 12
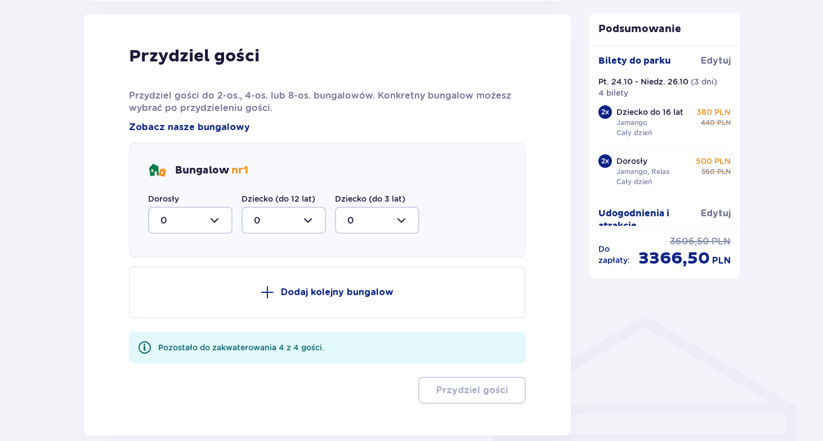
scroll to position [600, 0]
click at [214, 216] on div at bounding box center [190, 219] width 84 height 27
click at [168, 296] on div "2" at bounding box center [190, 301] width 60 height 12
type input "2"
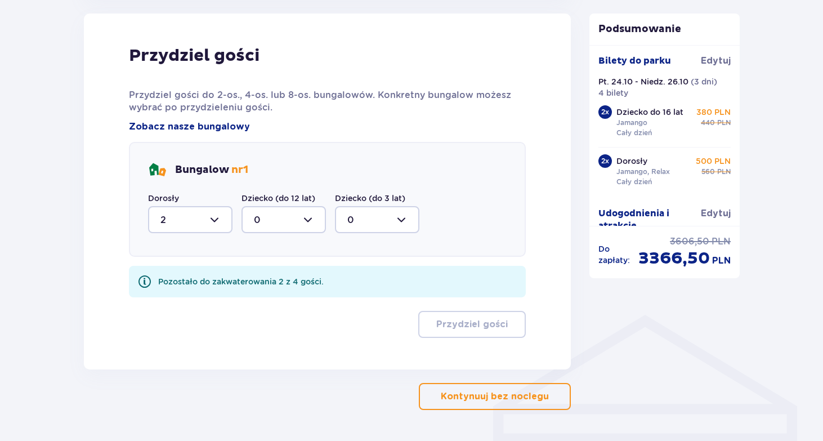
click at [314, 216] on div at bounding box center [284, 219] width 84 height 27
click at [257, 294] on span "2" at bounding box center [284, 301] width 82 height 24
type input "2"
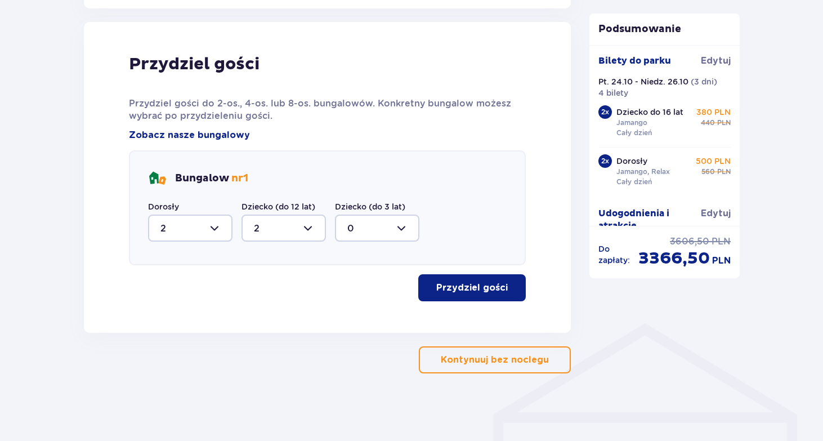
click at [455, 289] on p "Przydziel gości" at bounding box center [472, 288] width 72 height 12
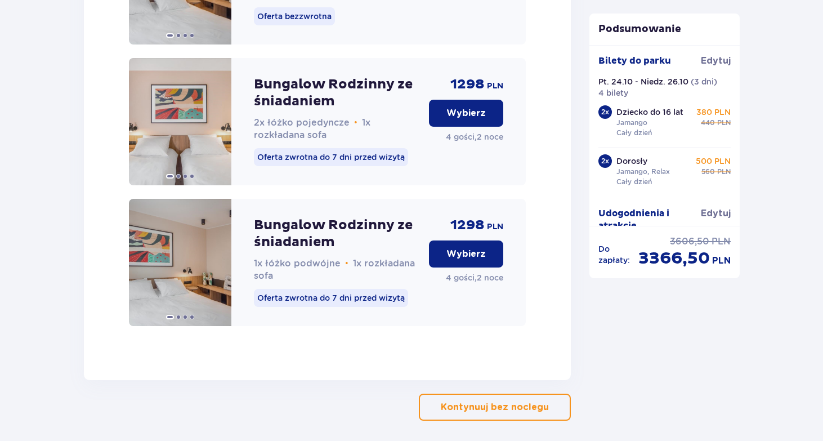
scroll to position [1936, 0]
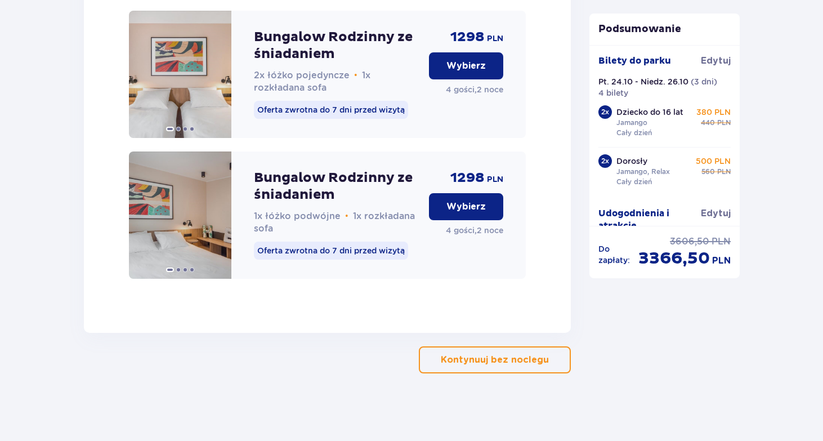
drag, startPoint x: 449, startPoint y: 206, endPoint x: 452, endPoint y: 217, distance: 11.6
click at [449, 206] on p "Wybierz" at bounding box center [465, 206] width 39 height 12
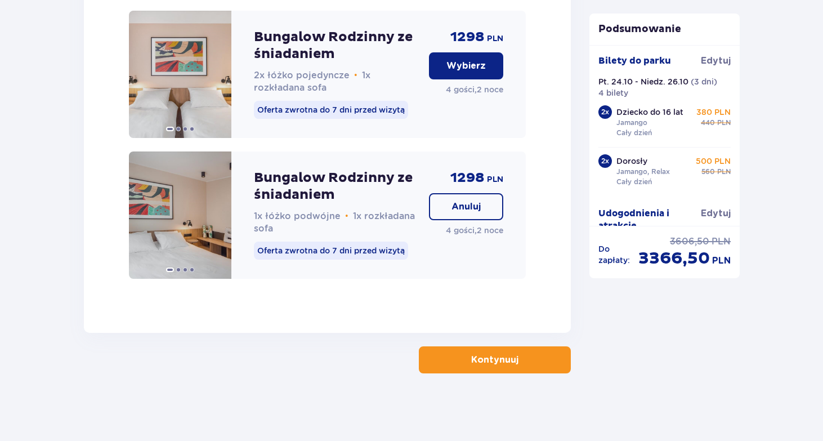
click at [459, 369] on button "Kontynuuj" at bounding box center [495, 359] width 152 height 27
